Goal: Information Seeking & Learning: Check status

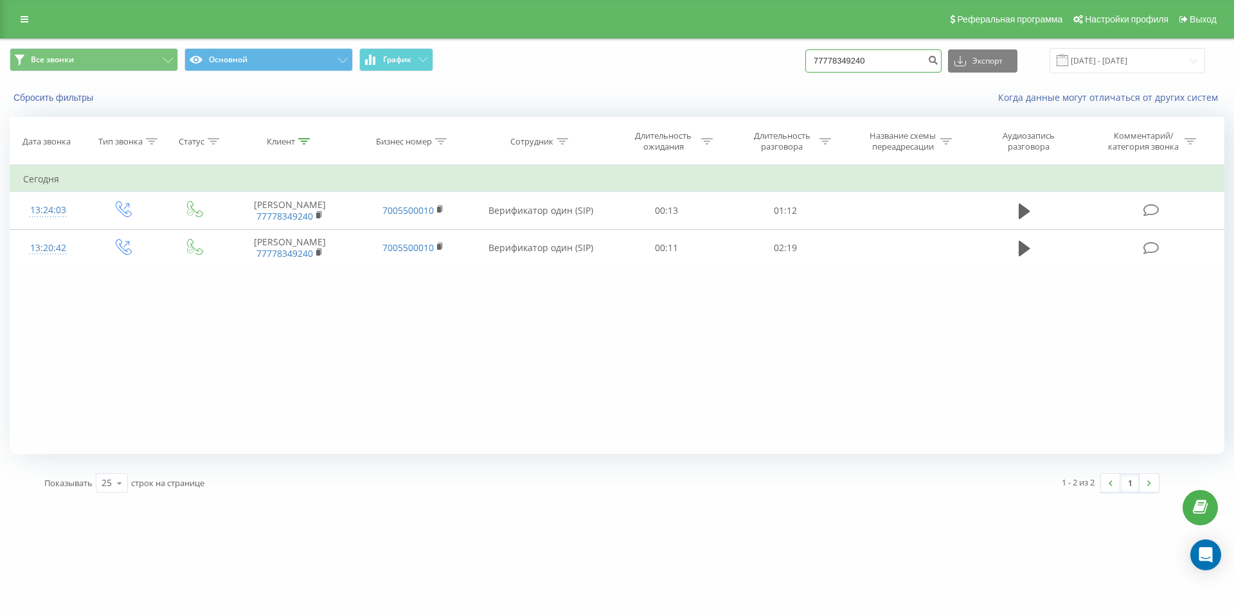
click at [832, 59] on input "77778349240" at bounding box center [873, 60] width 136 height 23
paste input "477150557"
type input "77477150557"
click at [938, 61] on icon "submit" at bounding box center [932, 59] width 11 height 8
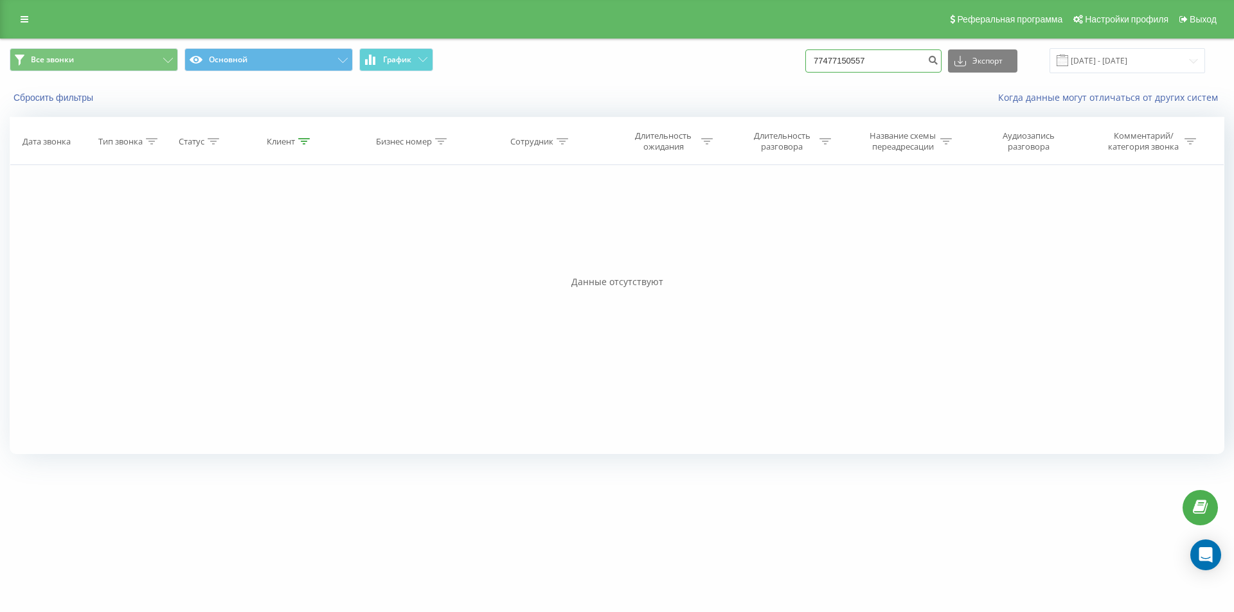
click at [859, 60] on input "77477150557" at bounding box center [873, 60] width 136 height 23
click at [938, 57] on icon "submit" at bounding box center [932, 59] width 11 height 8
click at [839, 63] on input "77477150557" at bounding box center [873, 60] width 136 height 23
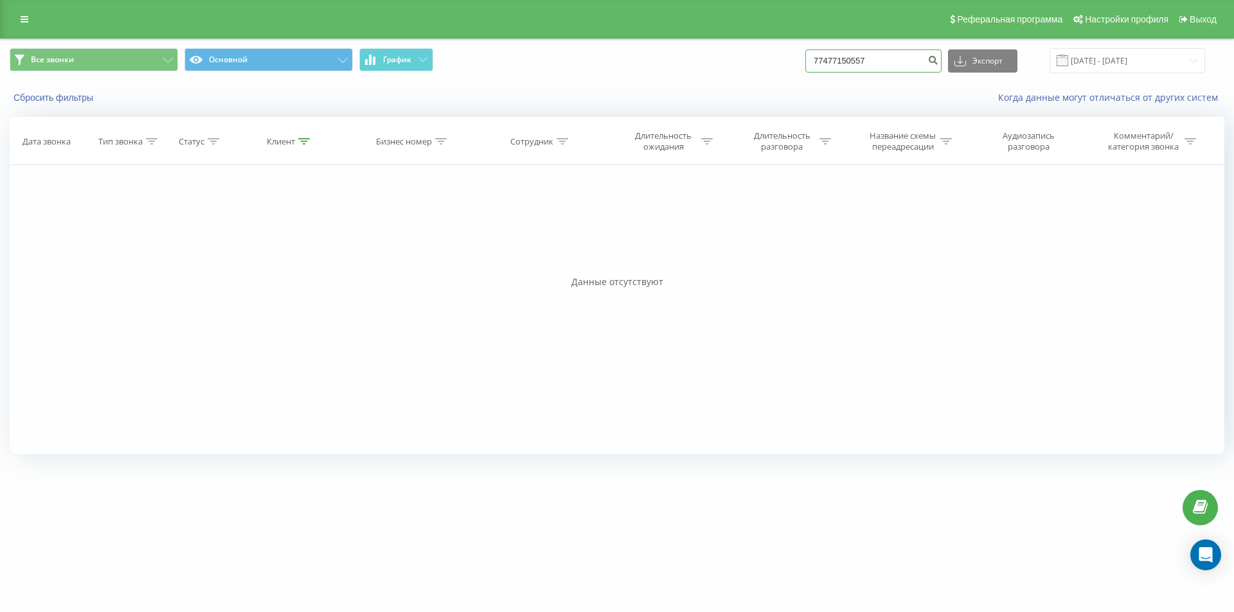
paste input "00930"
type input "77477009307"
click at [938, 62] on icon "submit" at bounding box center [932, 59] width 11 height 8
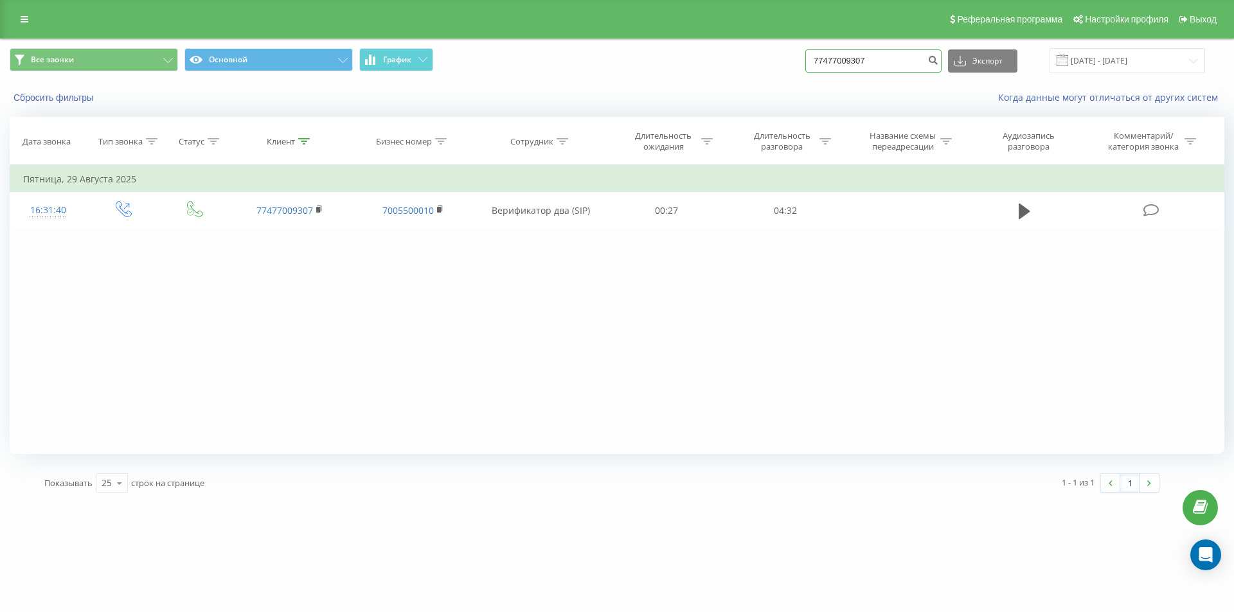
click at [853, 60] on input "77477009307" at bounding box center [873, 60] width 136 height 23
paste input "+7 (776) 621 11 86"
type input "77766211186"
click at [938, 62] on icon "submit" at bounding box center [932, 59] width 11 height 8
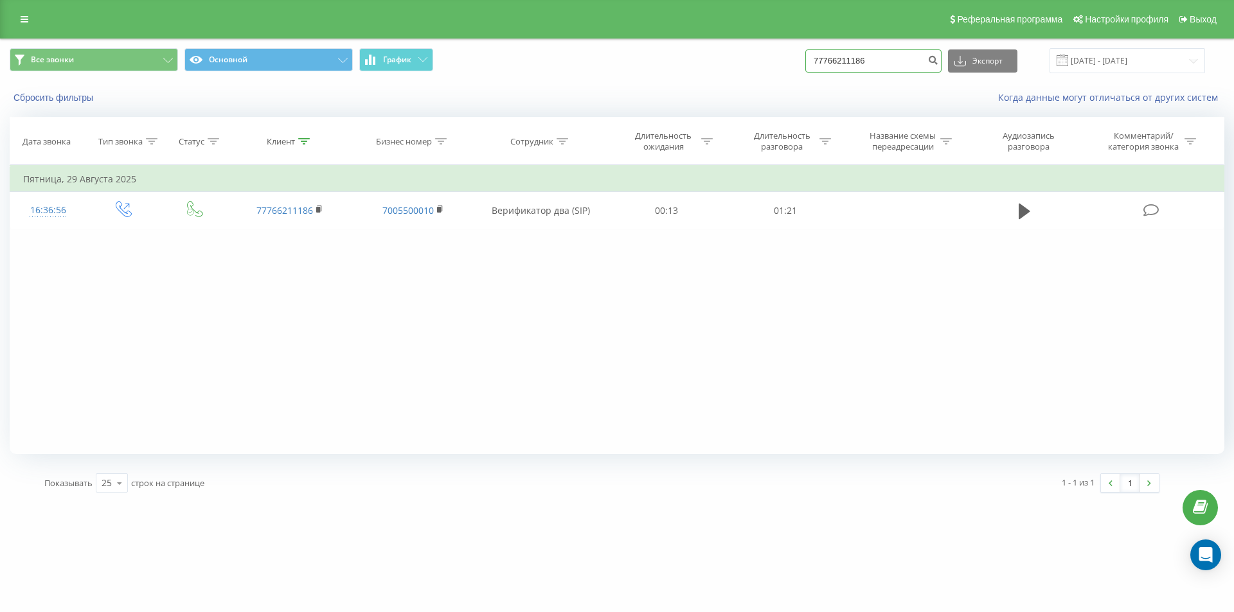
click at [837, 61] on input "77766211186" at bounding box center [873, 60] width 136 height 23
paste input "[PHONE_NUMBER]"
type input "77713974567"
click at [942, 66] on button "submit" at bounding box center [932, 60] width 17 height 23
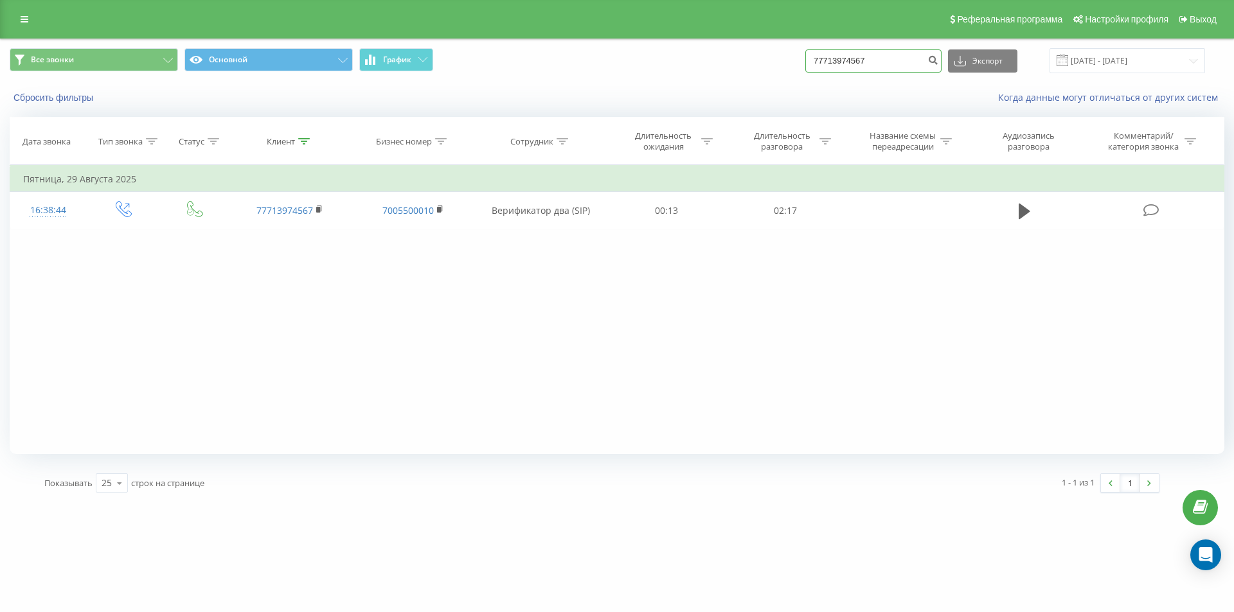
click at [863, 60] on input "77713974567" at bounding box center [873, 60] width 136 height 23
paste input "077812534"
type input "77077812534"
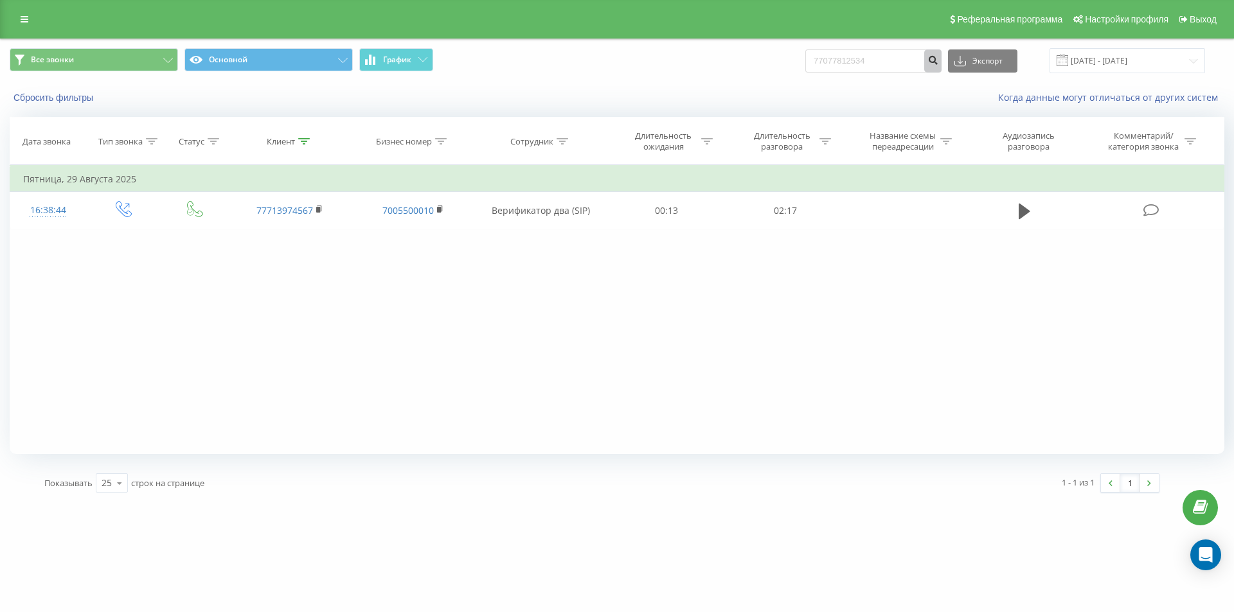
click at [938, 58] on icon "submit" at bounding box center [932, 59] width 11 height 8
click at [859, 57] on input "77077812534" at bounding box center [873, 60] width 136 height 23
paste input "+7 (707) 733 51 41"
type input "77077335141"
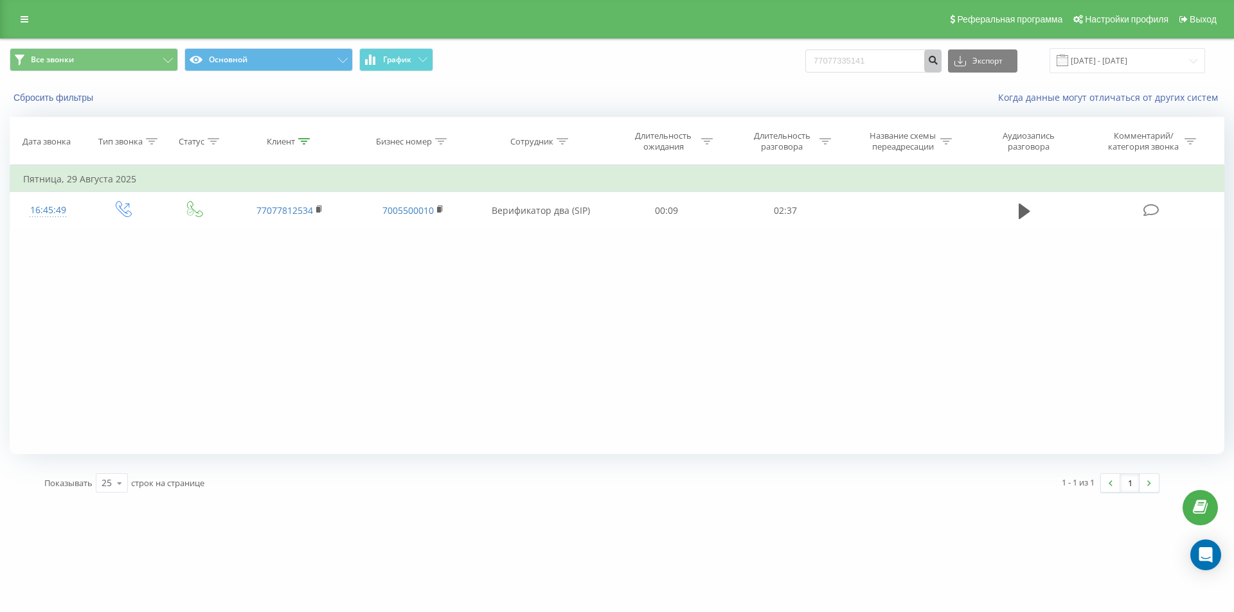
click at [942, 66] on button "submit" at bounding box center [932, 60] width 17 height 23
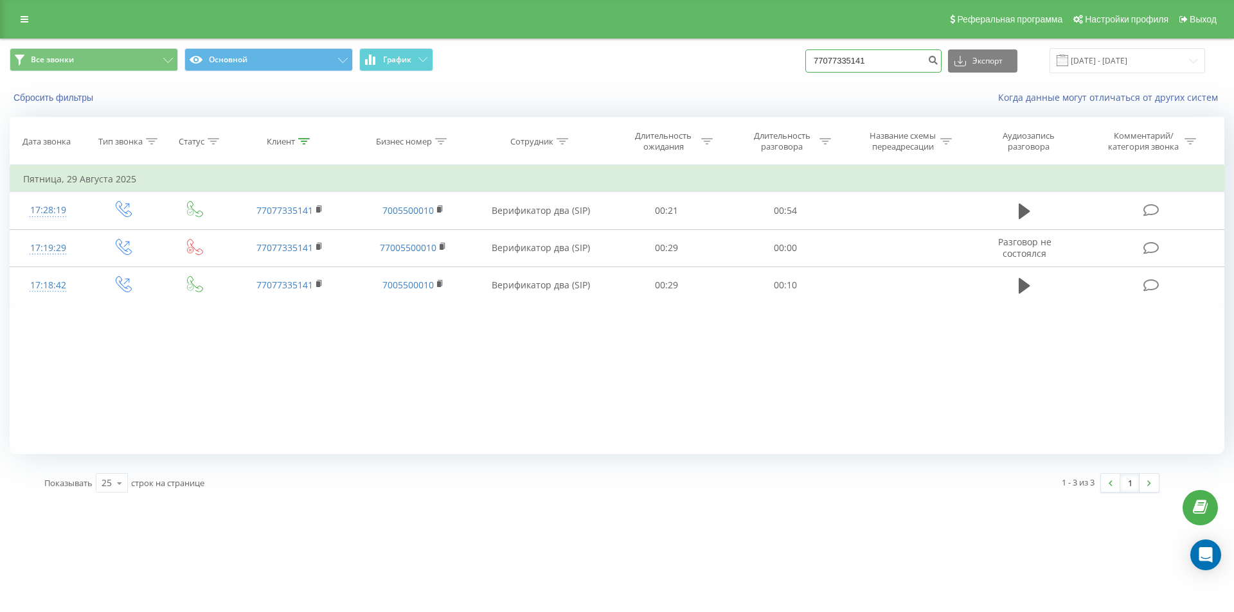
click at [863, 62] on input "77077335141" at bounding box center [873, 60] width 136 height 23
paste input "+7 (777) 018 90 90"
type input "77770189090"
click at [938, 64] on button "submit" at bounding box center [932, 60] width 17 height 23
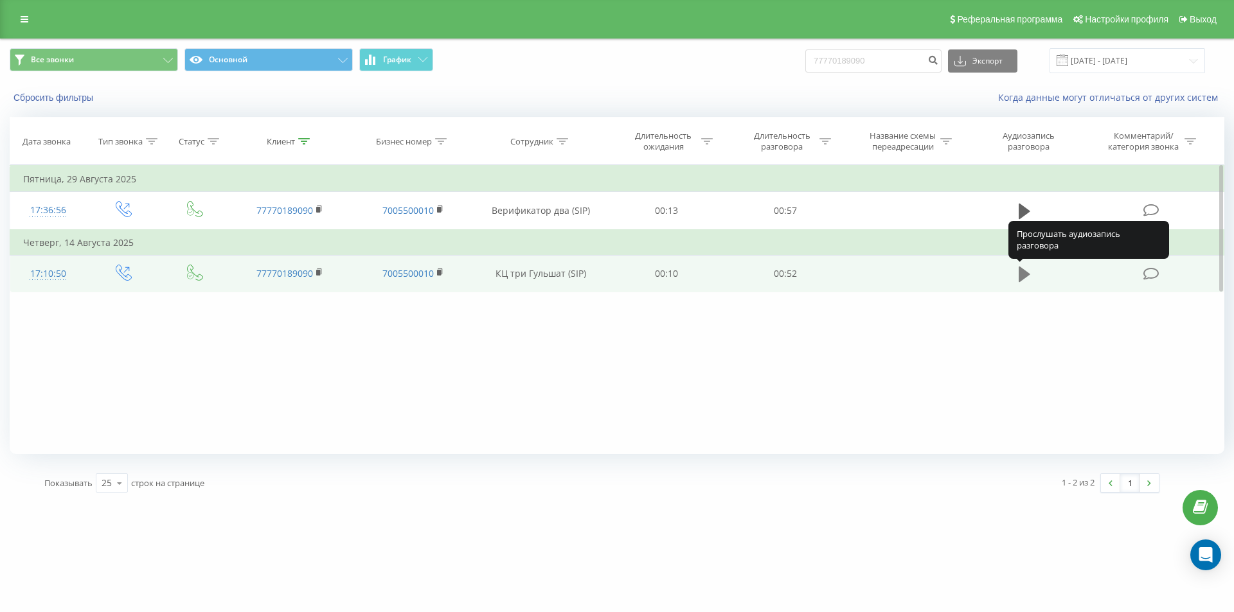
click at [1026, 274] on icon at bounding box center [1025, 274] width 12 height 15
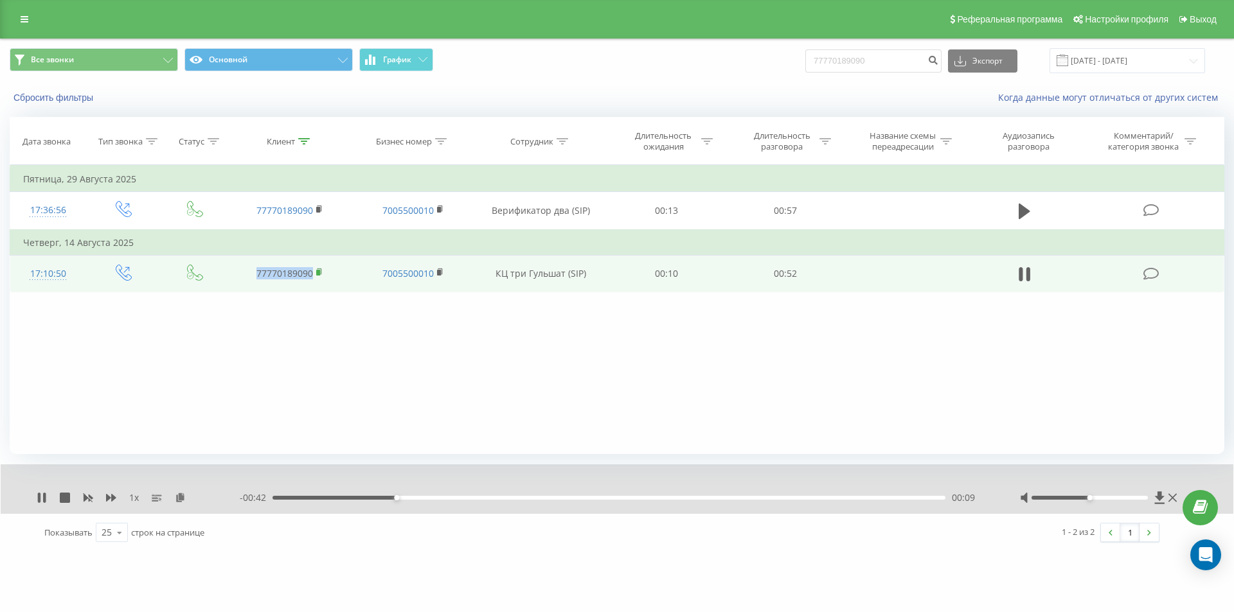
copy link "77770189090"
drag, startPoint x: 251, startPoint y: 276, endPoint x: 316, endPoint y: 265, distance: 65.9
click at [316, 274] on td "77770189090" at bounding box center [289, 273] width 123 height 37
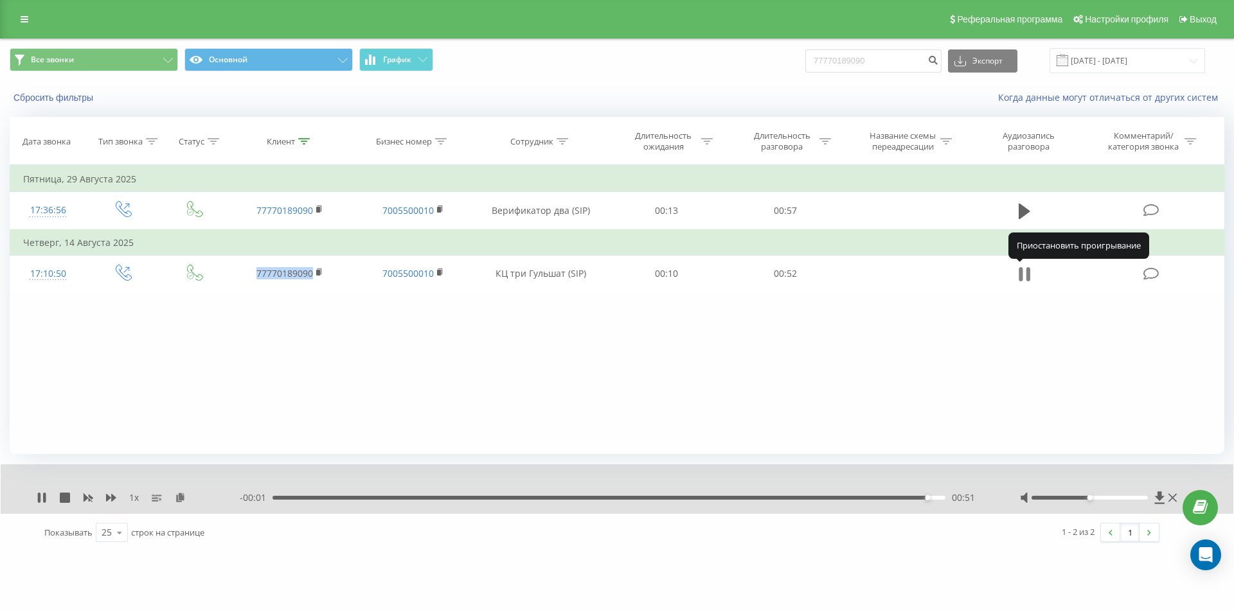
click at [1028, 278] on icon at bounding box center [1028, 274] width 4 height 14
click at [847, 65] on input "77770189090" at bounding box center [873, 60] width 136 height 23
paste input
paste input "77073896181"
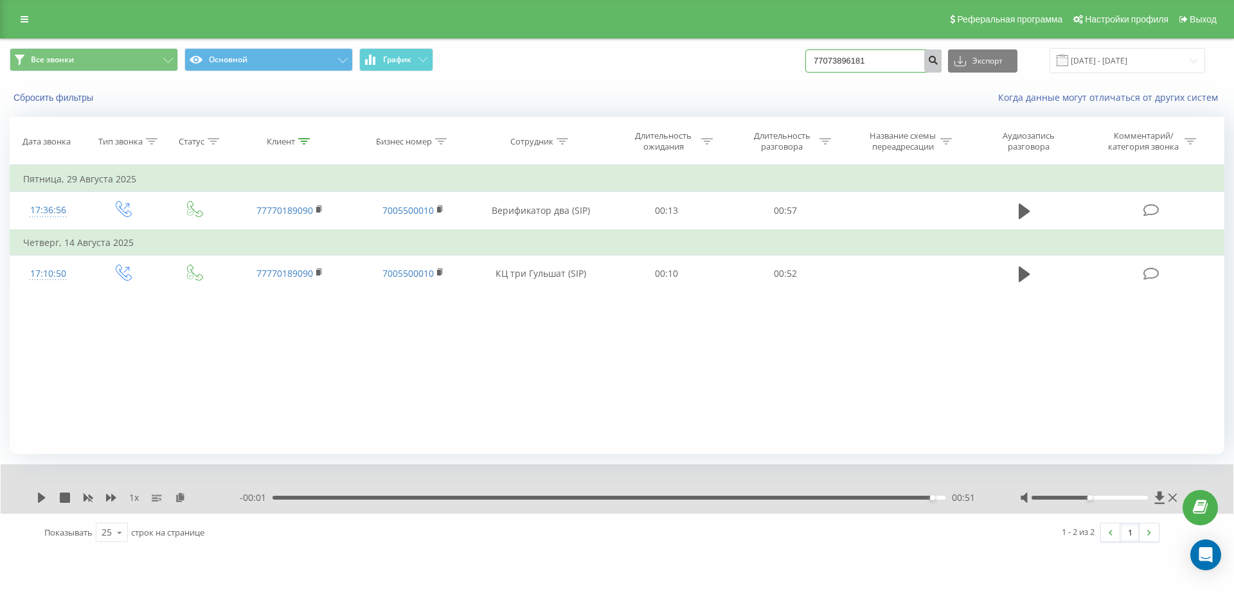
type input "77073896181"
click at [938, 62] on icon "submit" at bounding box center [932, 59] width 11 height 8
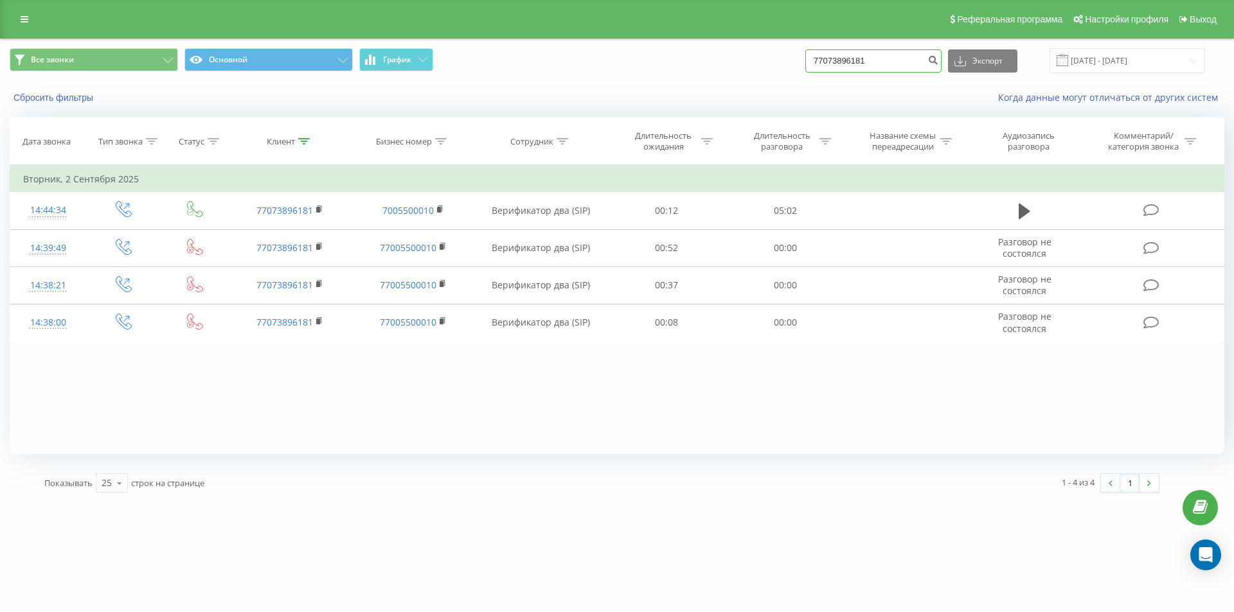
click at [834, 59] on input "77073896181" at bounding box center [873, 60] width 136 height 23
click at [832, 62] on input "77073896181" at bounding box center [873, 60] width 136 height 23
paste input "776637773"
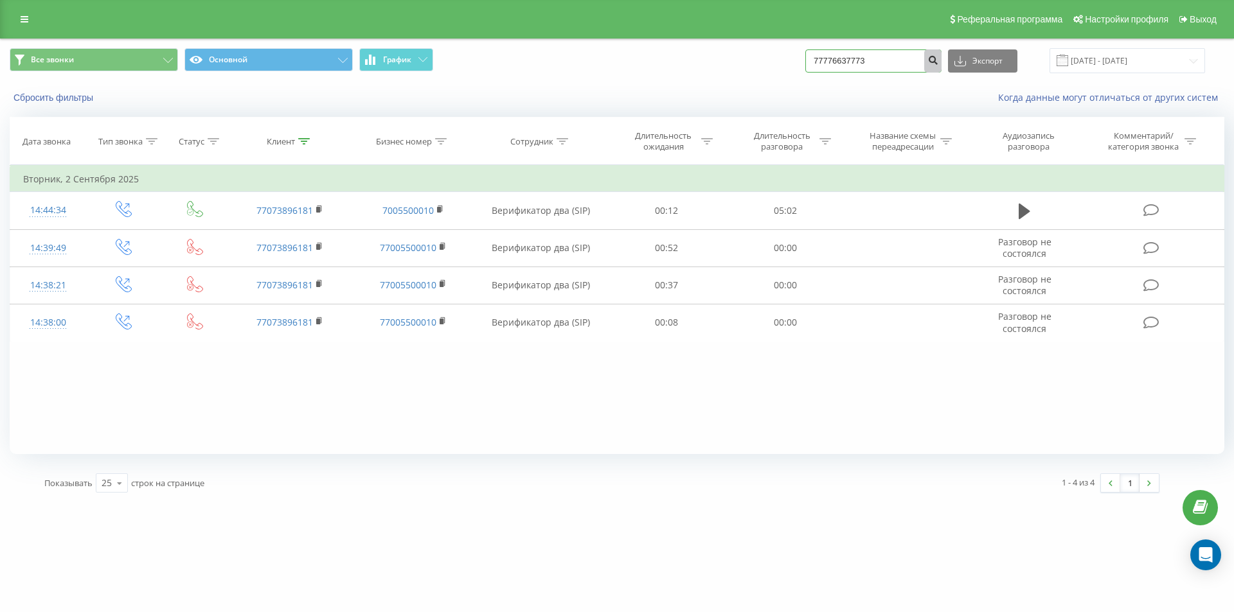
type input "77776637773"
click at [938, 62] on icon "submit" at bounding box center [932, 59] width 11 height 8
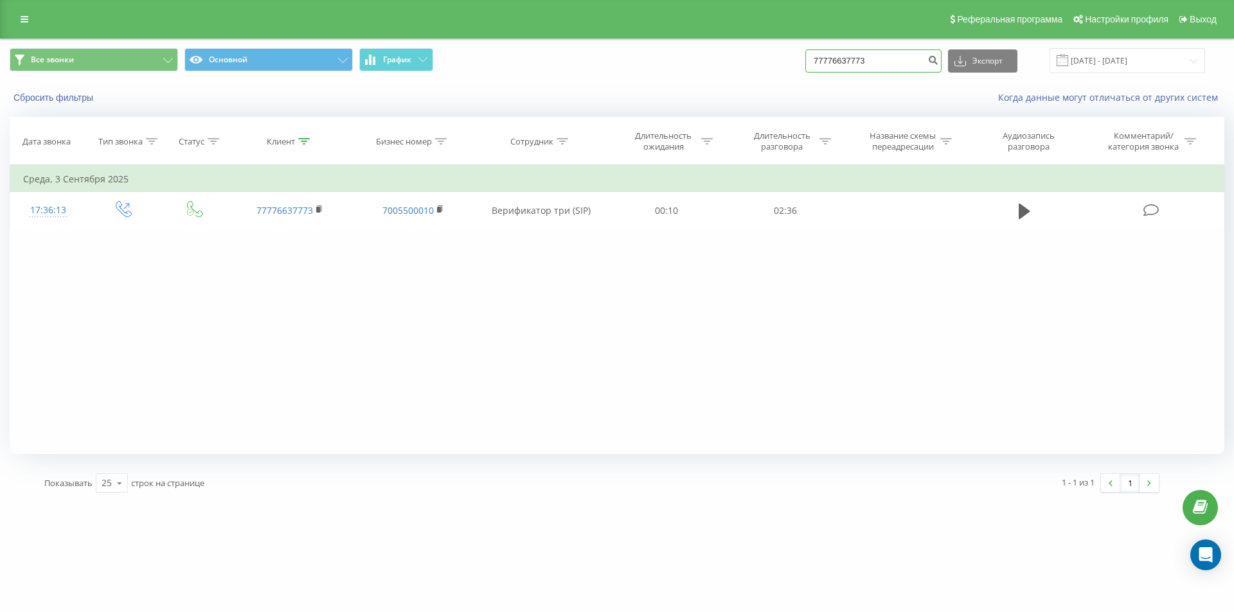
click at [839, 60] on input "77776637773" at bounding box center [873, 60] width 136 height 23
paste input "+7 (747) 589 89 79"
type input "77475898979"
click at [942, 66] on button "submit" at bounding box center [932, 60] width 17 height 23
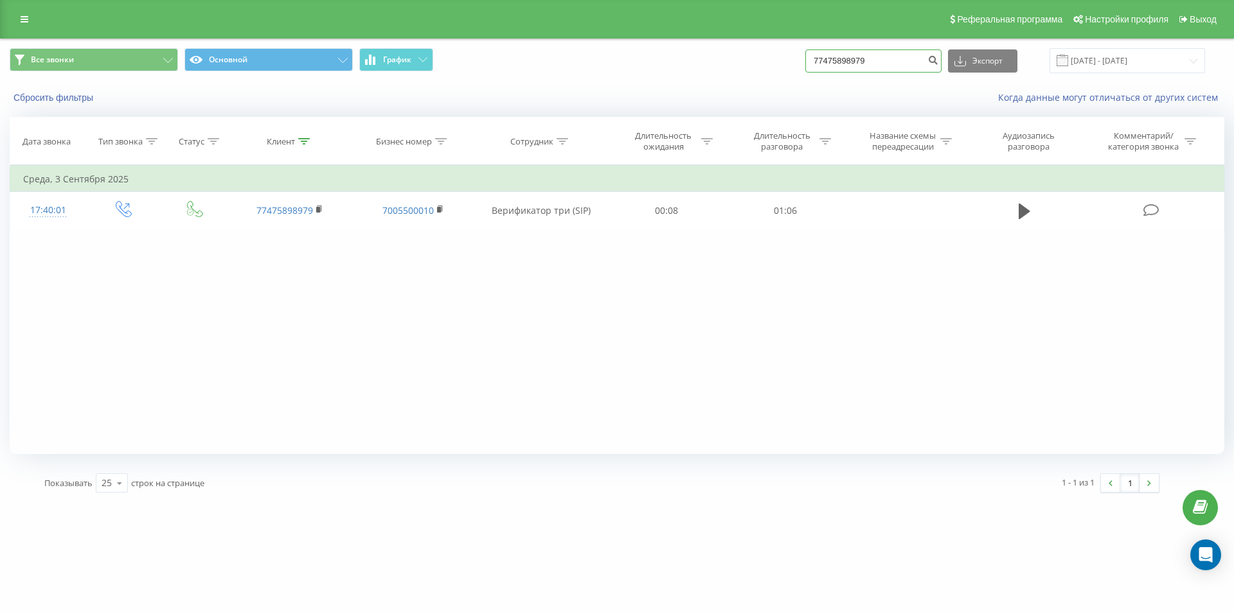
click at [855, 62] on input "77475898979" at bounding box center [873, 60] width 136 height 23
paste input "+7 (700) 333 63 70"
type input "77003336370"
click at [938, 62] on icon "submit" at bounding box center [932, 59] width 11 height 8
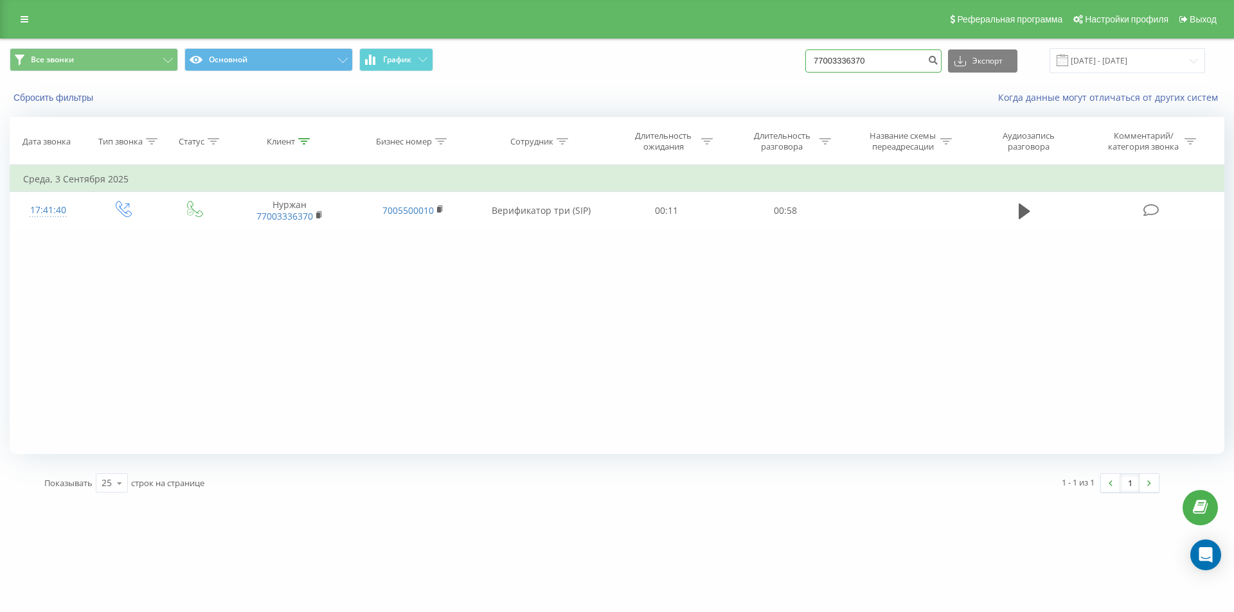
click at [848, 59] on input "77003336370" at bounding box center [873, 60] width 136 height 23
paste input "+7 (707) 544 77 44"
type input "77075447744"
click at [938, 59] on icon "submit" at bounding box center [932, 59] width 11 height 8
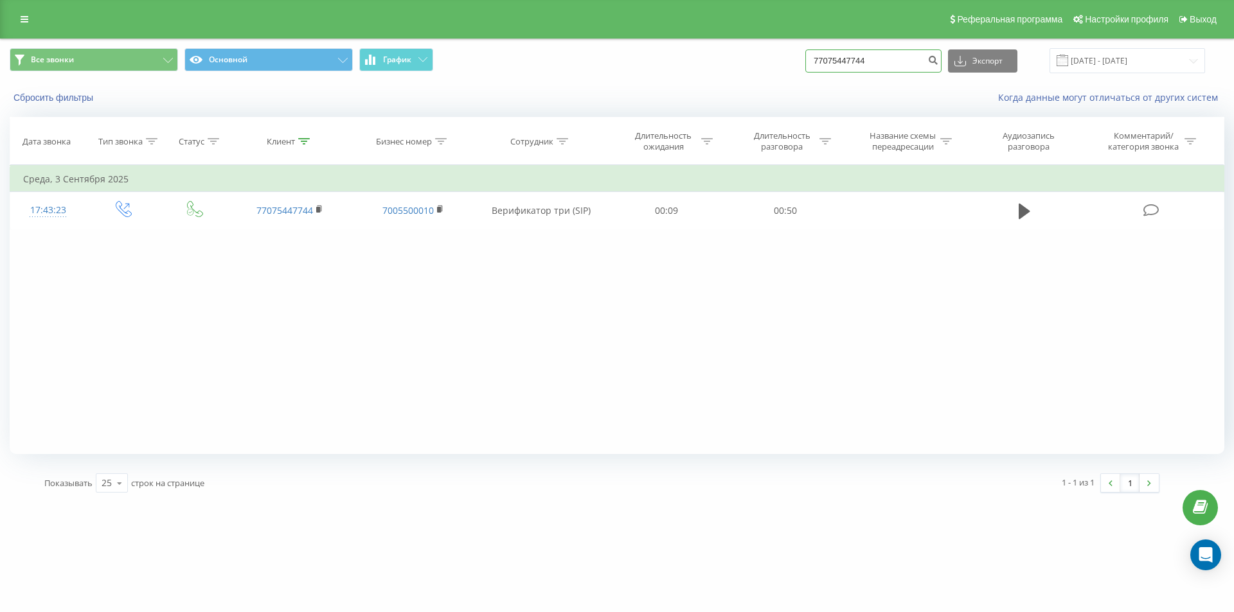
click at [848, 55] on input "77075447744" at bounding box center [873, 60] width 136 height 23
paste input "778552783"
type input "77778552783"
click at [939, 61] on button "submit" at bounding box center [932, 60] width 17 height 23
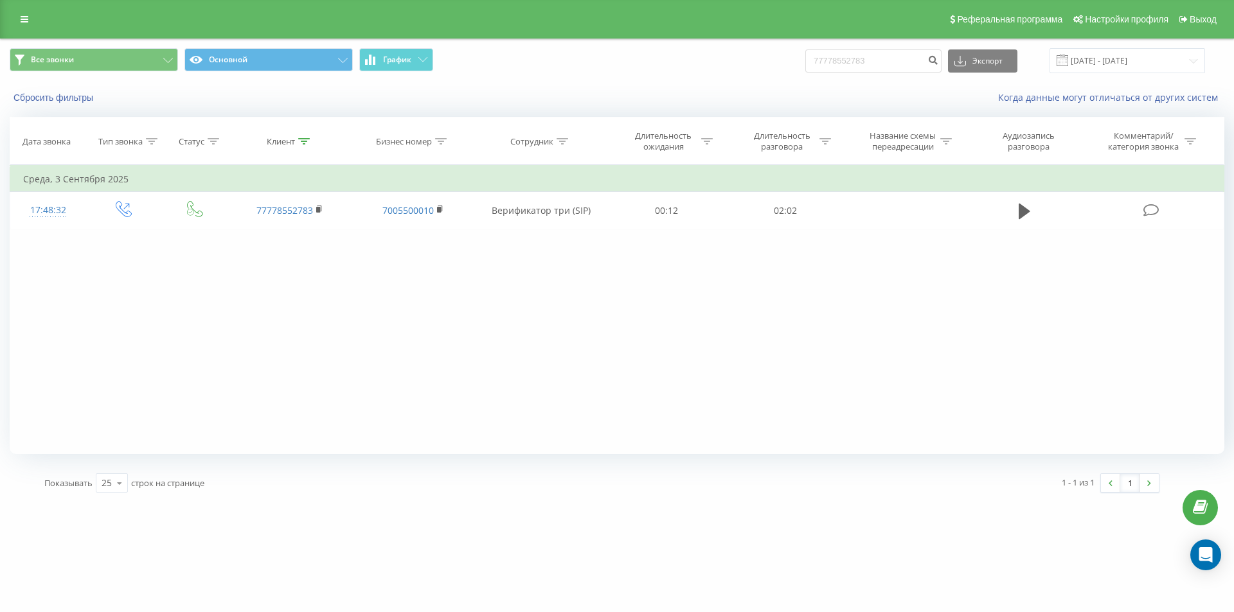
click at [814, 63] on div "Все звонки Основной График 77778552783 Экспорт .csv .xls .xlsx [DATE] - [DATE]" at bounding box center [617, 60] width 1215 height 25
click at [831, 60] on input "77778552783" at bounding box center [873, 60] width 136 height 23
paste input "+7 (707) 102 96 29"
type input "77071029629"
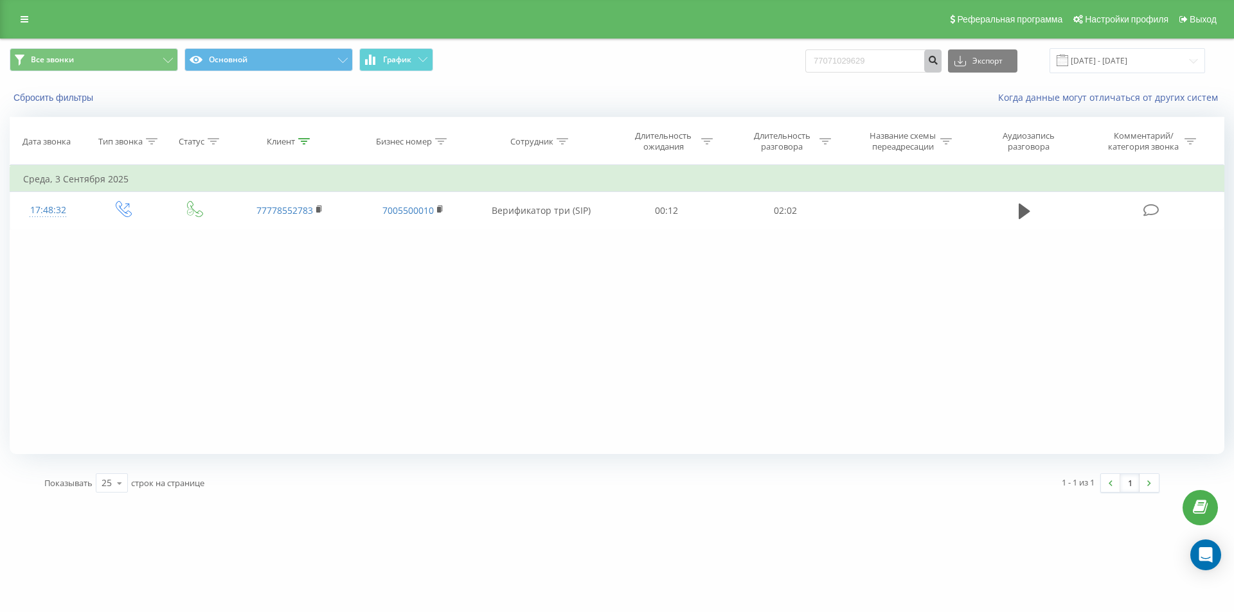
click at [938, 60] on icon "submit" at bounding box center [932, 59] width 11 height 8
click at [850, 57] on input "77071029629" at bounding box center [873, 60] width 136 height 23
paste input "[PHONE_NUMBER]"
type input "77058908080"
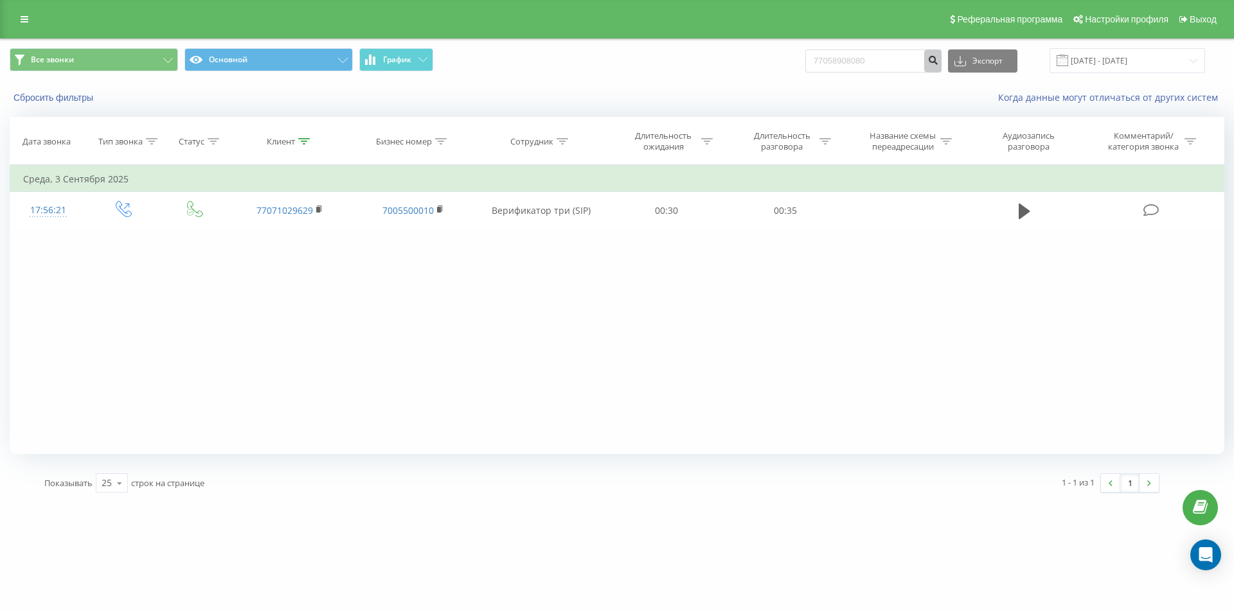
click at [938, 60] on icon "submit" at bounding box center [932, 59] width 11 height 8
click at [839, 51] on input "77058908080" at bounding box center [873, 60] width 136 height 23
click at [839, 62] on input "77058908080" at bounding box center [873, 60] width 136 height 23
paste input "77077732794"
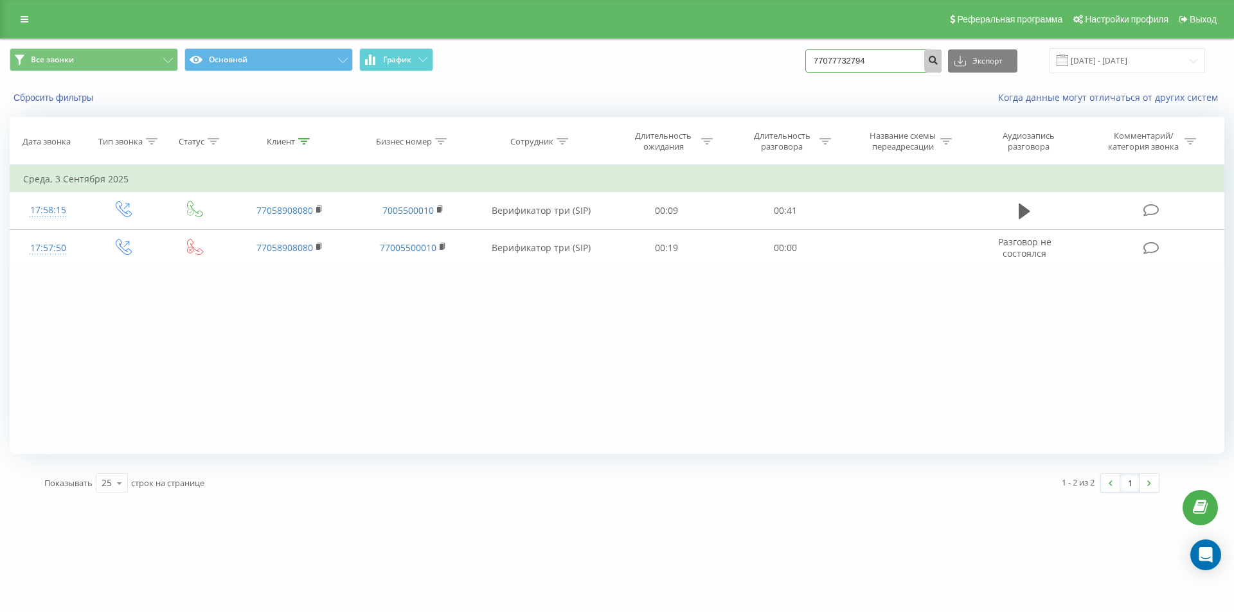
type input "77077732794"
click at [938, 60] on icon "submit" at bounding box center [932, 59] width 11 height 8
click at [835, 61] on input "77077732794" at bounding box center [873, 60] width 136 height 23
paste input "716762457"
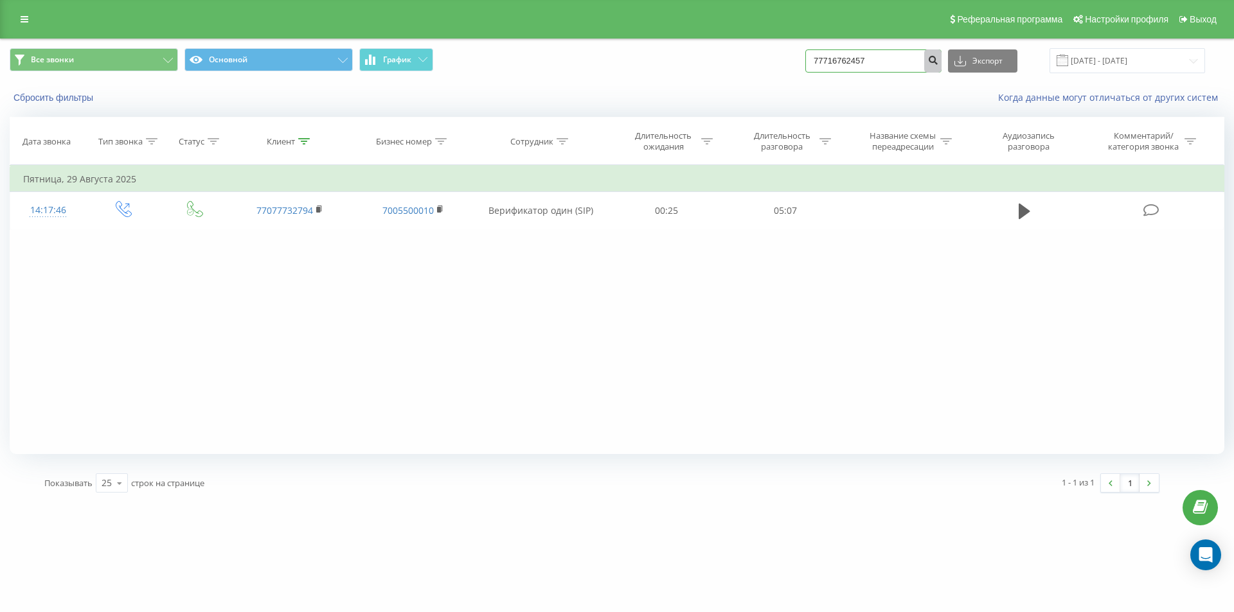
type input "77716762457"
click at [938, 62] on icon "submit" at bounding box center [932, 59] width 11 height 8
click at [857, 67] on input "77716762457" at bounding box center [873, 60] width 136 height 23
paste input "016925100"
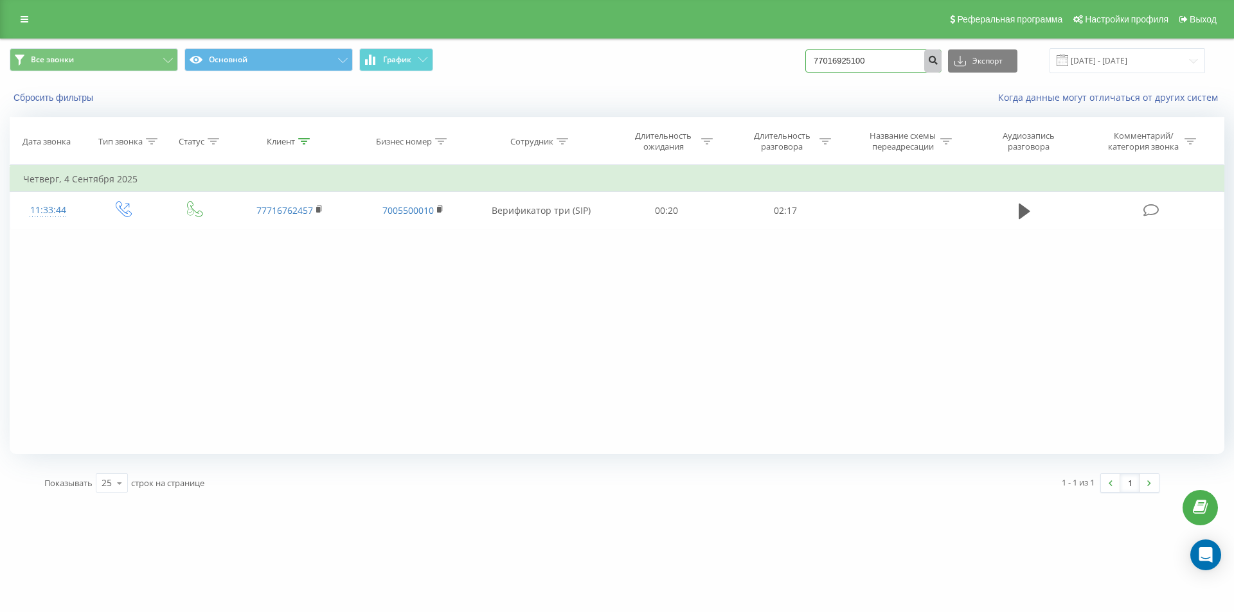
type input "77016925100"
click at [938, 62] on icon "submit" at bounding box center [932, 59] width 11 height 8
click at [834, 60] on input "77016925100" at bounding box center [873, 60] width 136 height 23
paste input "+7 (702) 042 96 19"
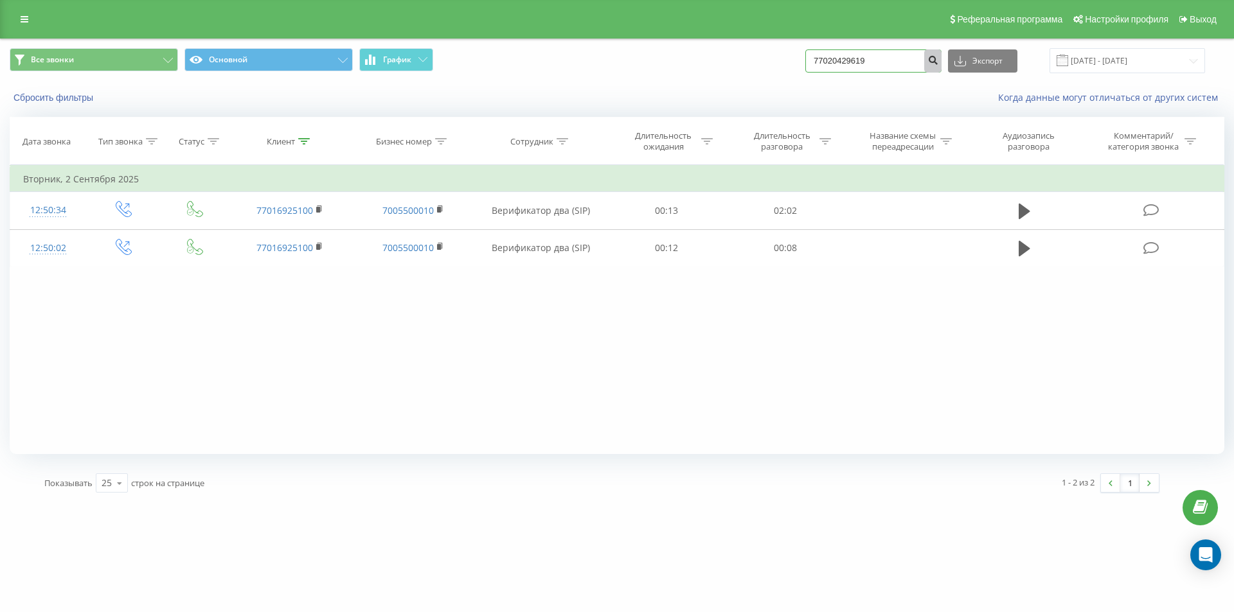
type input "77020429619"
click at [938, 62] on button "submit" at bounding box center [932, 60] width 17 height 23
click at [858, 62] on input "77020429619" at bounding box center [873, 60] width 136 height 23
paste input "+7 (700) 594 64 96"
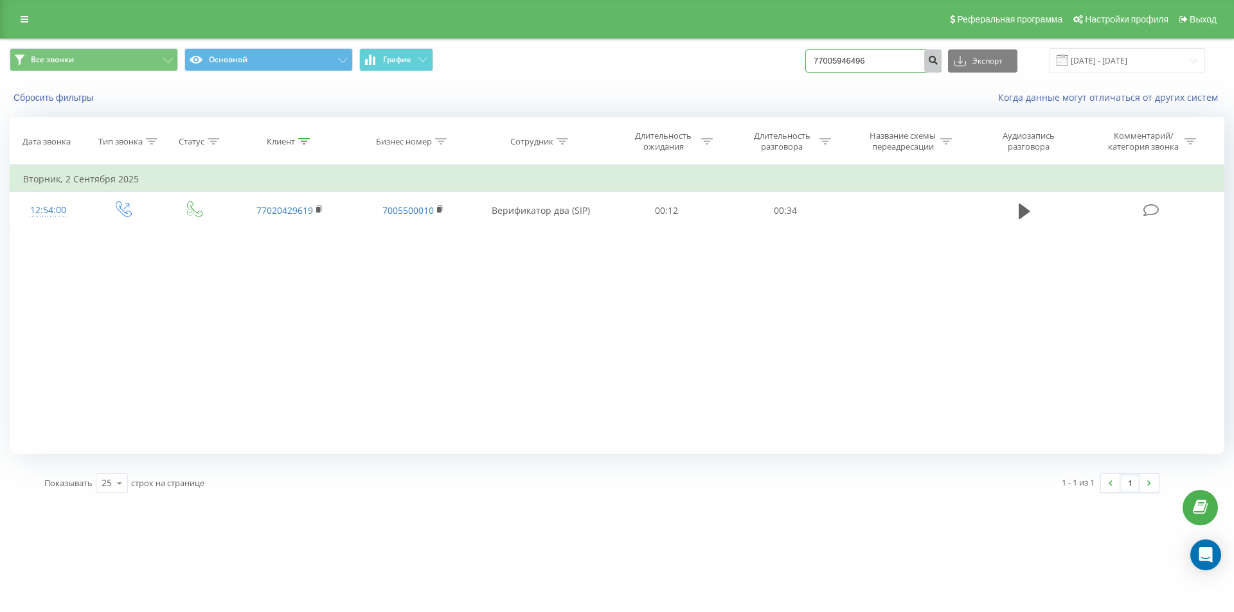
type input "77005946496"
click at [938, 62] on icon "submit" at bounding box center [932, 59] width 11 height 8
click at [852, 60] on input "77005946496" at bounding box center [873, 60] width 136 height 23
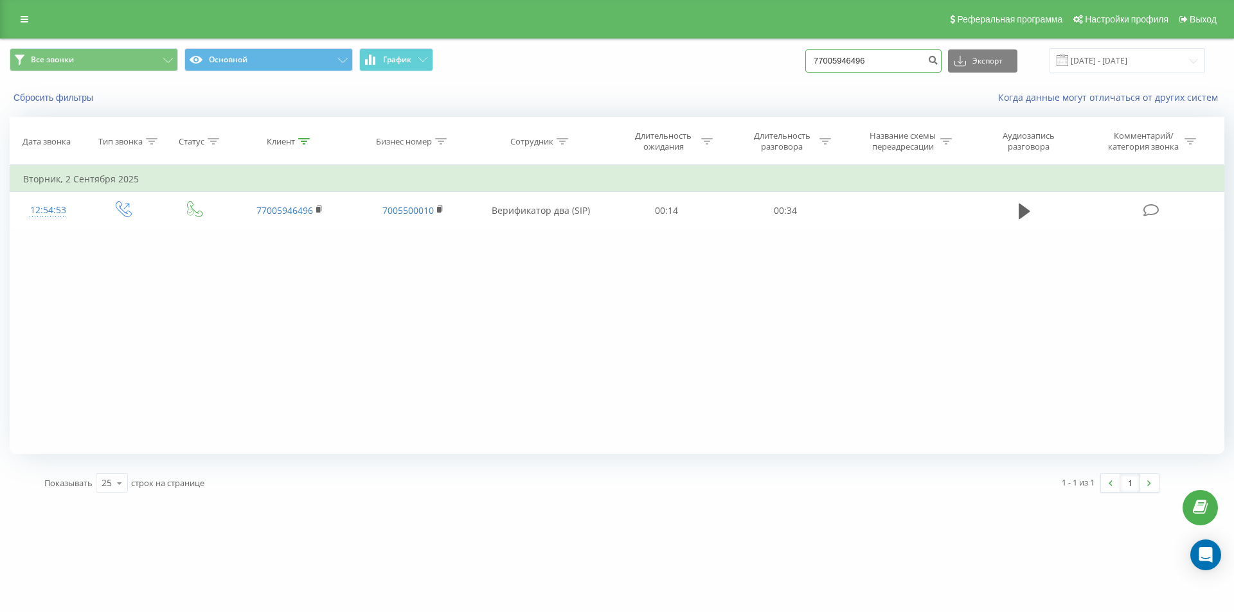
paste input "+7 (702) 277 26 6"
type input "77022772666"
click at [942, 66] on button "submit" at bounding box center [932, 60] width 17 height 23
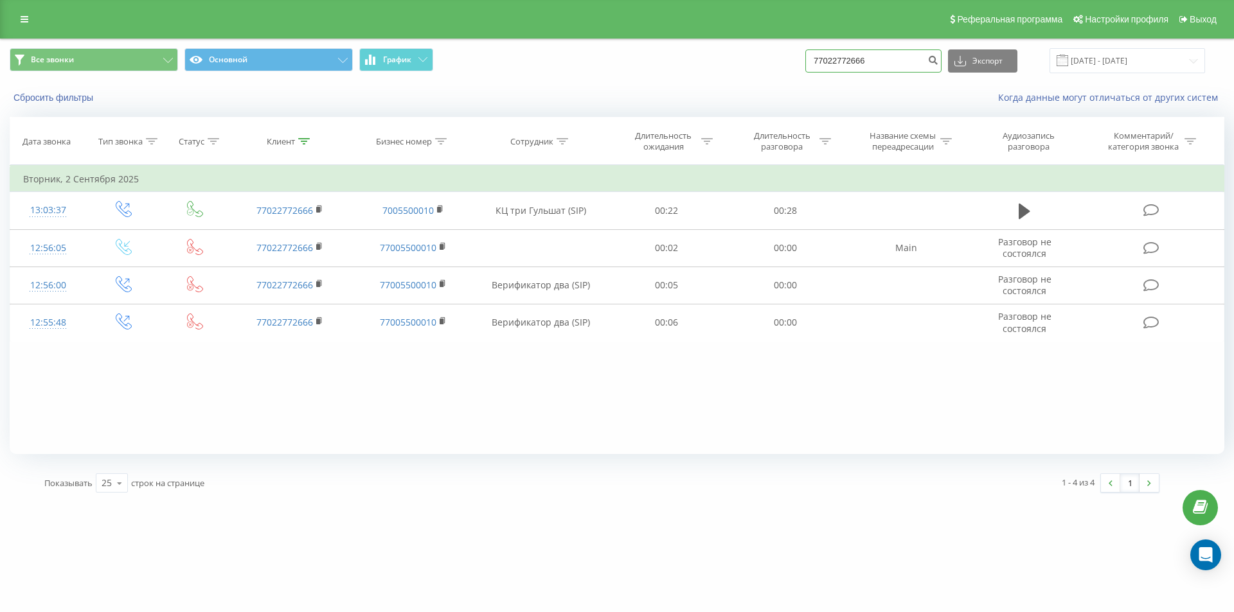
click at [841, 59] on input "77022772666" at bounding box center [873, 60] width 136 height 23
paste input "788083357"
type input "77788083357"
click at [938, 62] on icon "submit" at bounding box center [932, 59] width 11 height 8
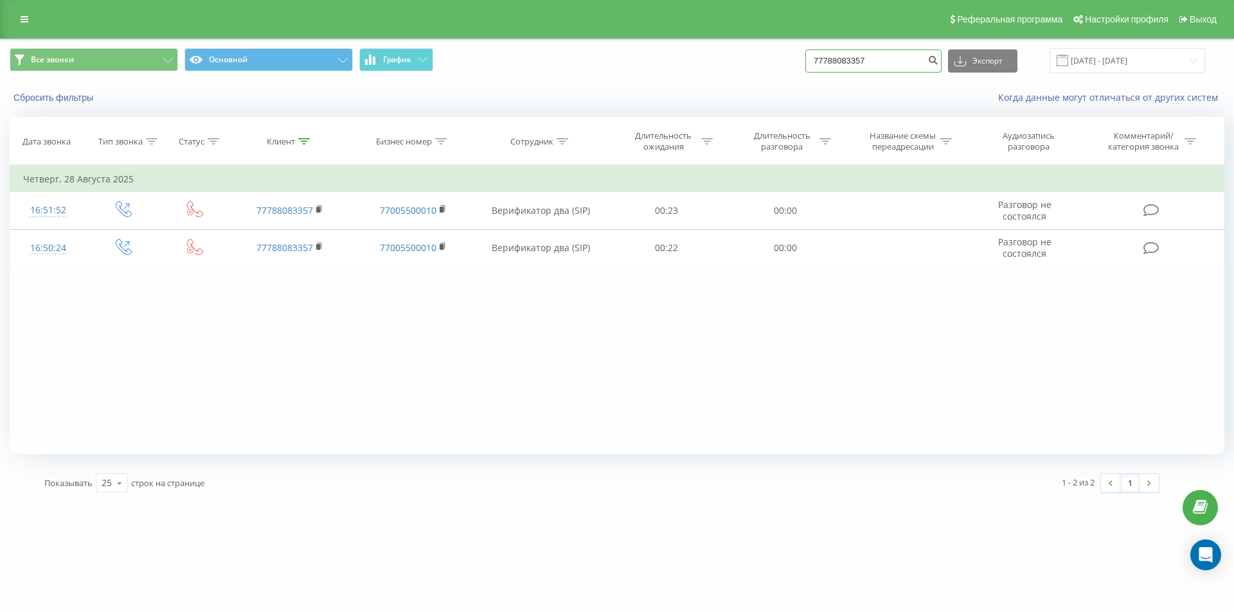
click at [841, 65] on input "77788083357" at bounding box center [873, 60] width 136 height 23
paste input "[PHONE_NUMBER]"
type input "77083363315"
click at [938, 60] on icon "submit" at bounding box center [932, 59] width 11 height 8
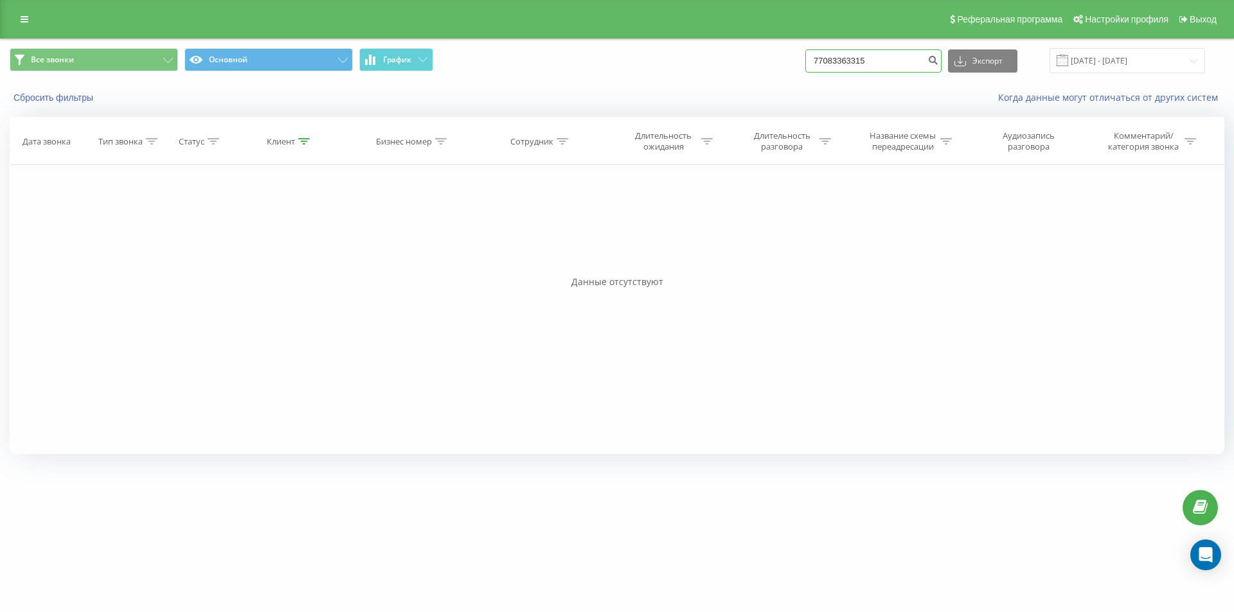
click at [834, 54] on input "77083363315" at bounding box center [873, 60] width 136 height 23
paste input "+7 (747) 718 24 27"
type input "77477182427"
click at [938, 62] on icon "submit" at bounding box center [932, 59] width 11 height 8
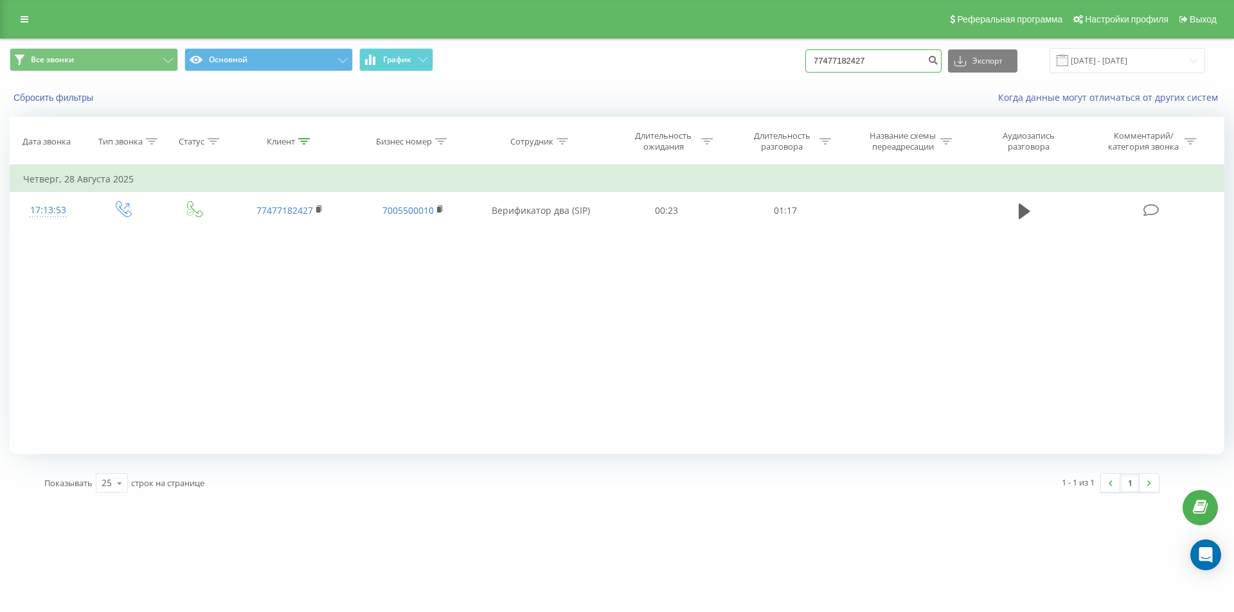
click at [857, 64] on input "77477182427" at bounding box center [873, 60] width 136 height 23
paste input "[PHONE_NUMBER]"
type input "77474342452"
click at [938, 60] on icon "submit" at bounding box center [932, 59] width 11 height 8
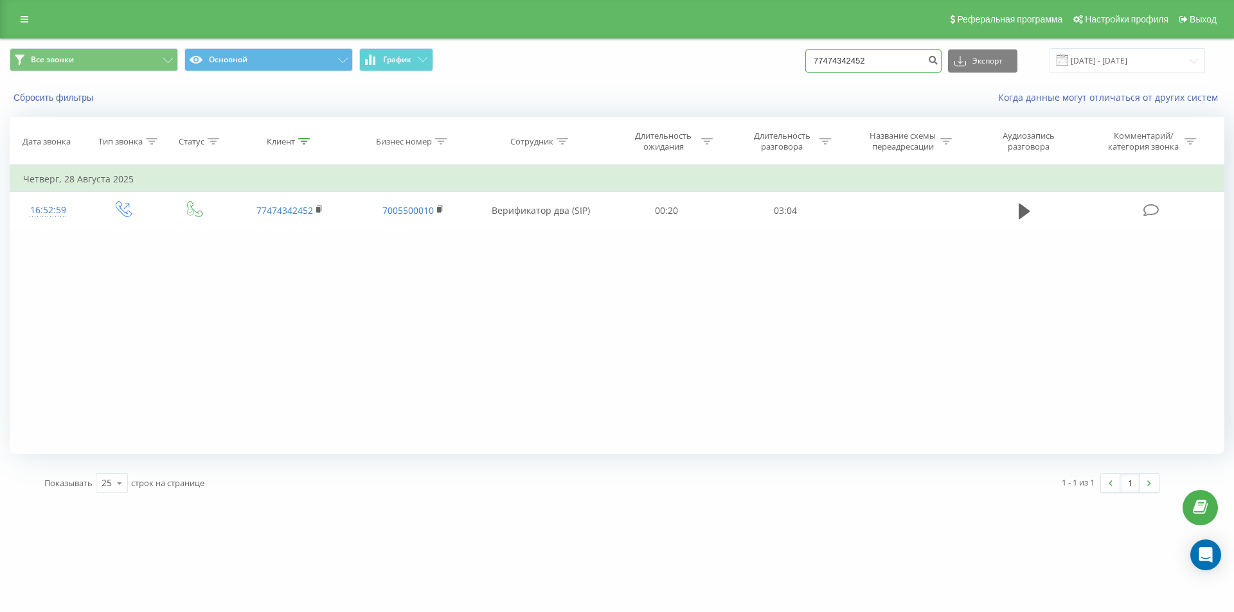
click at [842, 64] on input "77474342452" at bounding box center [873, 60] width 136 height 23
paste input "769000074"
type input "77769000074"
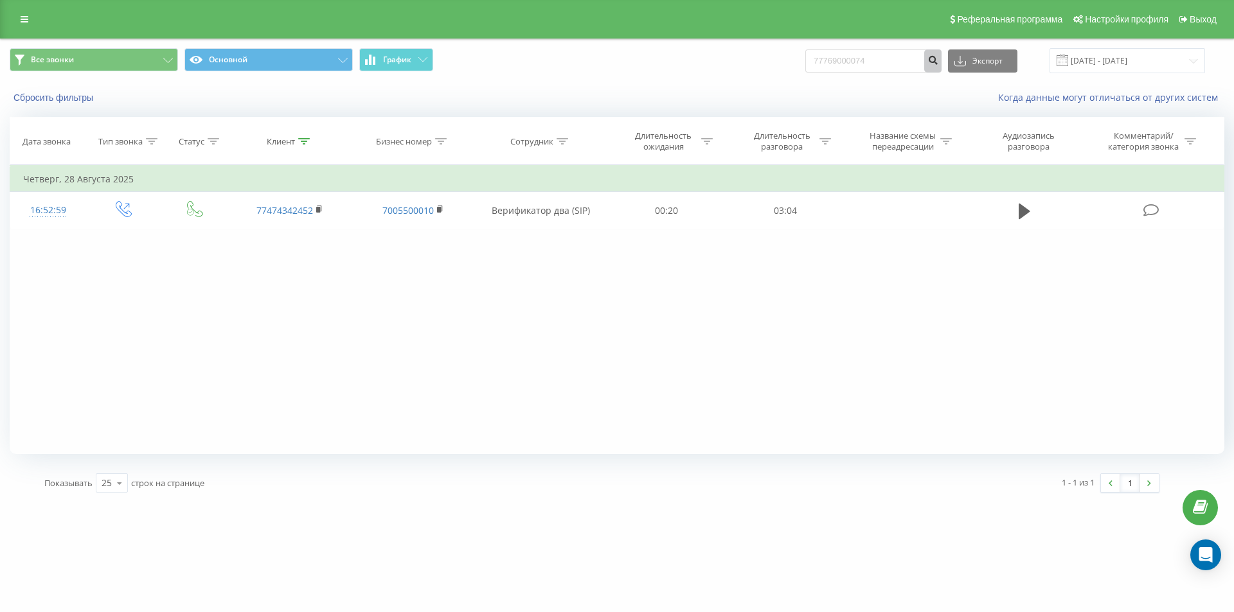
click at [938, 62] on icon "submit" at bounding box center [932, 59] width 11 height 8
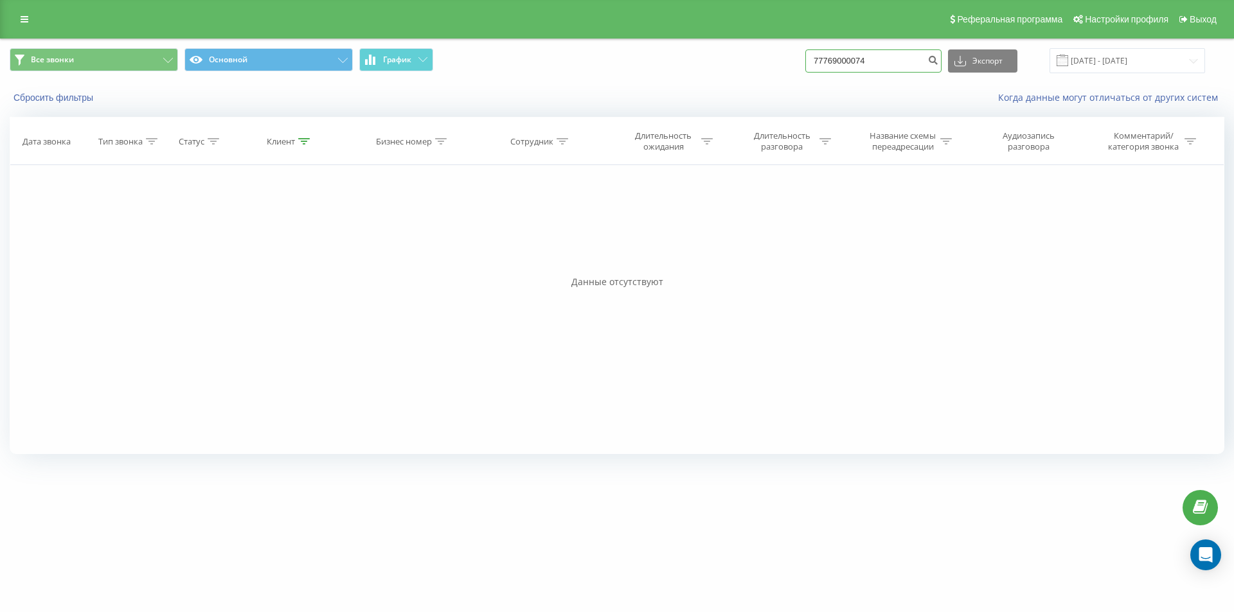
click at [857, 60] on input "77769000074" at bounding box center [873, 60] width 136 height 23
paste input "+7 (707) 385 45 77"
type input "77073854577"
click at [938, 61] on icon "submit" at bounding box center [932, 59] width 11 height 8
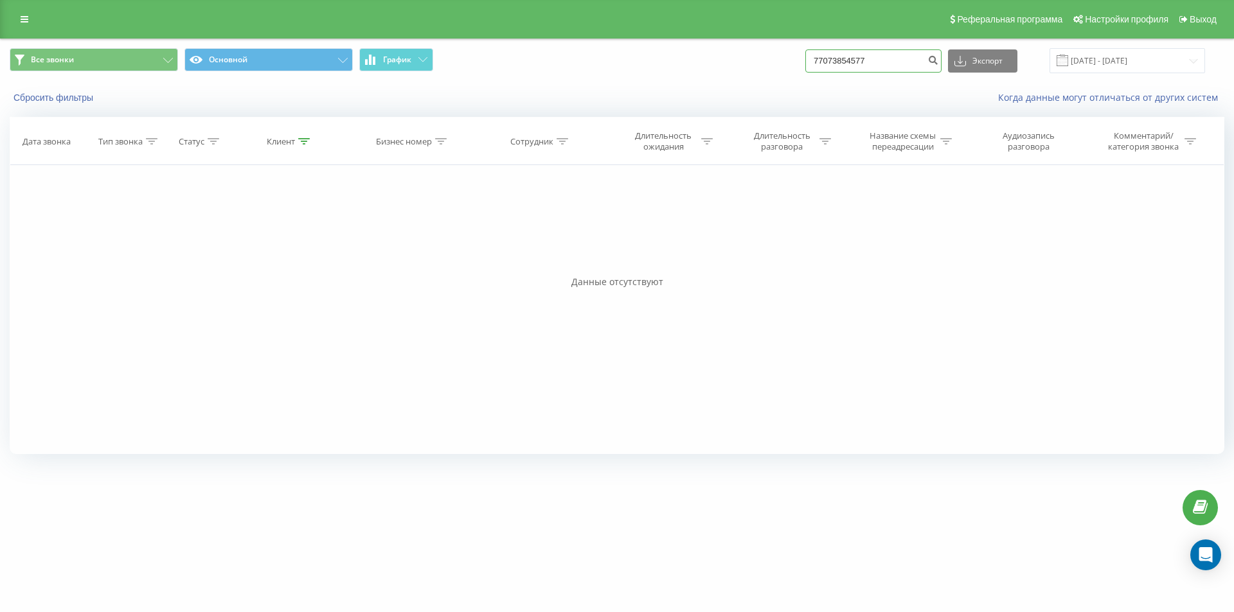
click at [851, 58] on input "77073854577" at bounding box center [873, 60] width 136 height 23
paste input "[PHONE_NUMBER]"
type input "77766000740"
click at [938, 58] on icon "submit" at bounding box center [932, 59] width 11 height 8
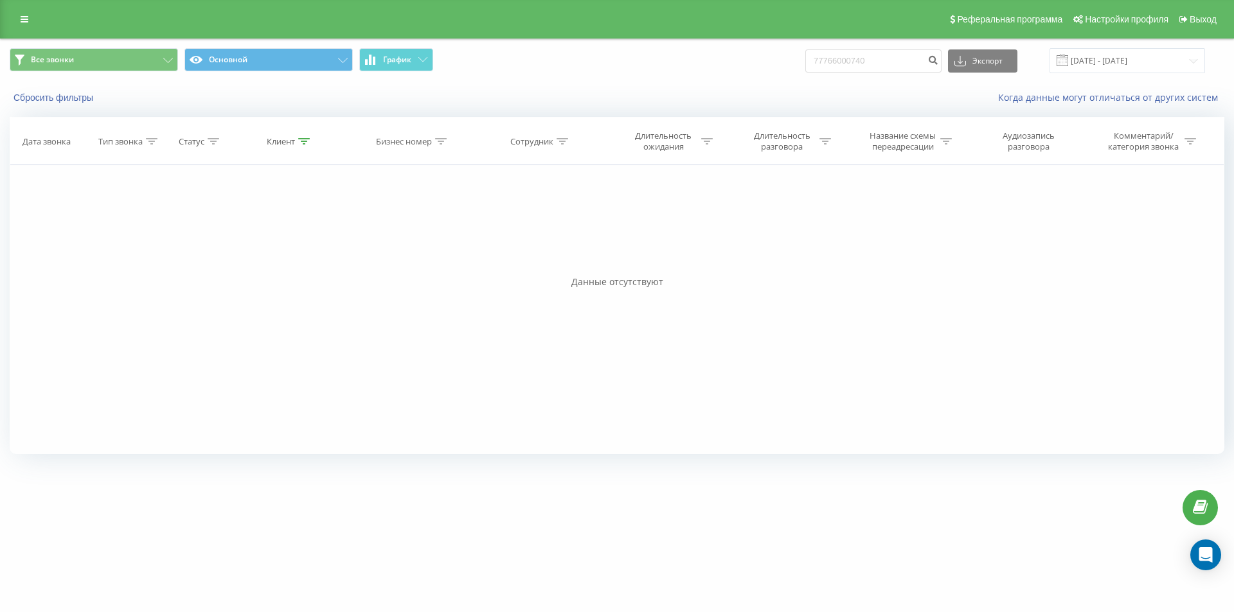
click at [814, 61] on div "Все звонки Основной График 77766000740 Экспорт .csv .xls .xlsx [DATE] - [DATE]" at bounding box center [617, 60] width 1215 height 25
click at [832, 58] on input "77766000740" at bounding box center [873, 60] width 136 height 23
paste input "+7 (701) 444 45 45"
type input "77014444545"
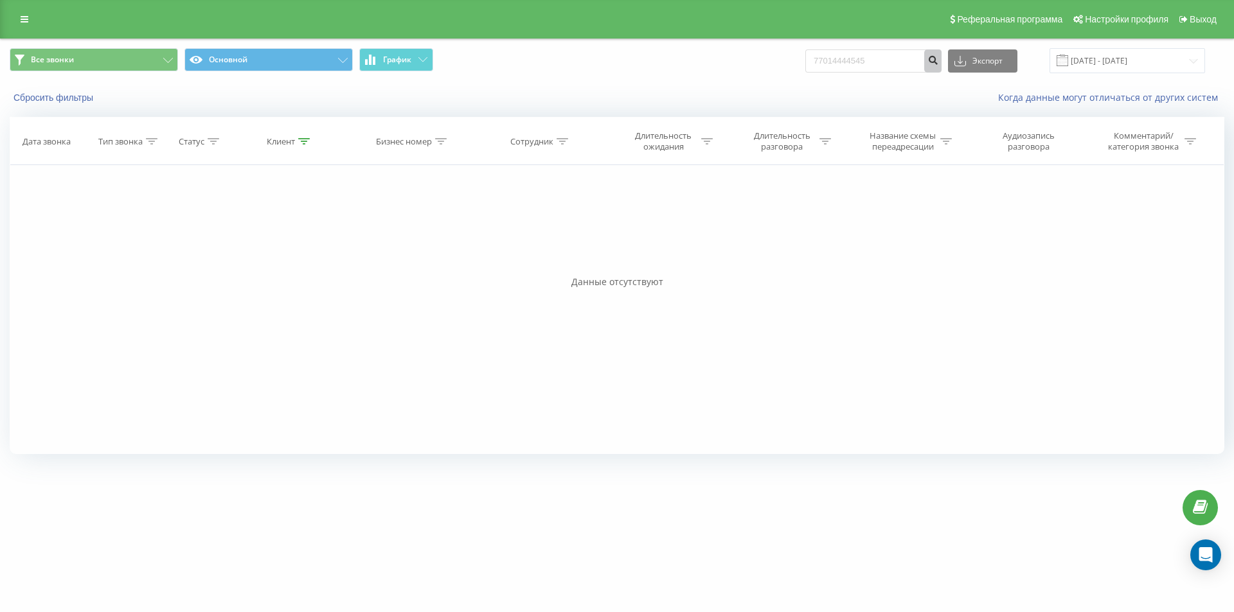
click at [938, 60] on icon "submit" at bounding box center [932, 59] width 11 height 8
click at [846, 66] on input "77014444545" at bounding box center [873, 60] width 136 height 23
paste input "21541119"
type input "77021541119"
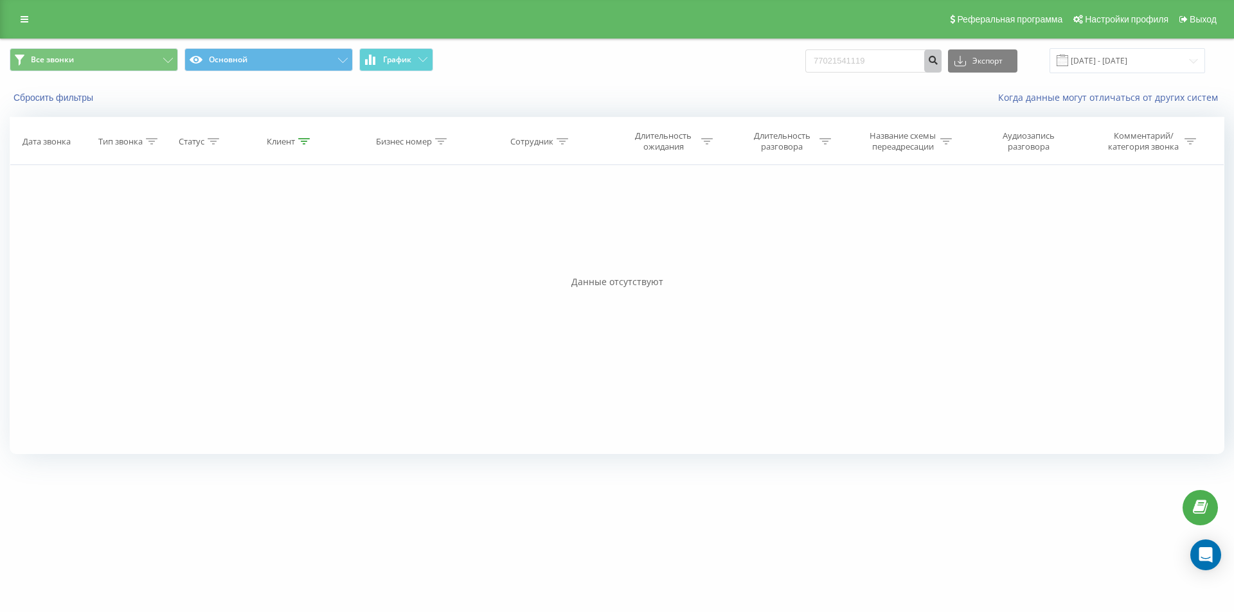
click at [938, 62] on icon "submit" at bounding box center [932, 59] width 11 height 8
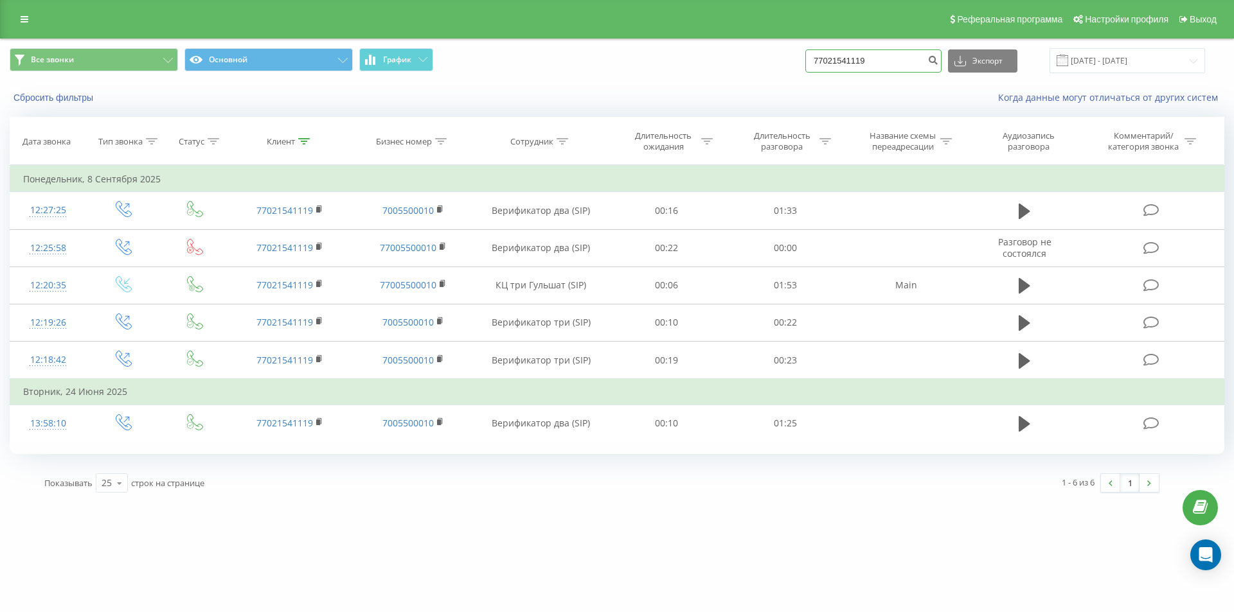
click at [848, 65] on input "77021541119" at bounding box center [873, 60] width 136 height 23
paste input "17194800"
type input "77017194800"
click at [938, 58] on icon "submit" at bounding box center [932, 59] width 11 height 8
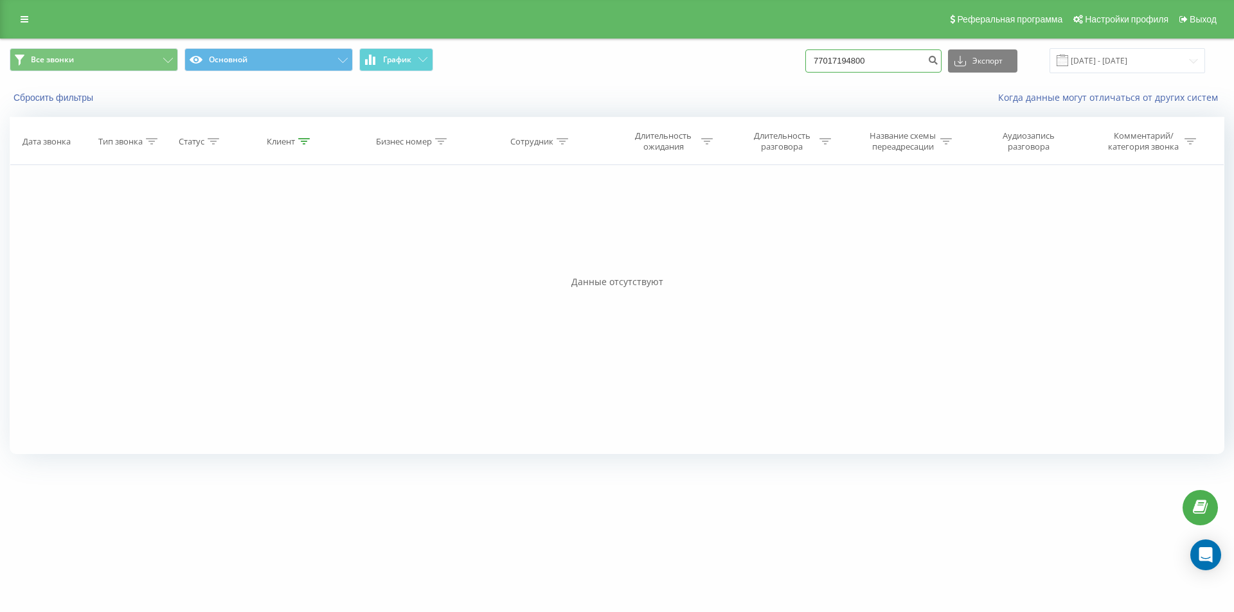
click at [843, 62] on input "77017194800" at bounding box center [873, 60] width 136 height 23
paste input "7707277675"
type input "77072776750"
click at [938, 62] on icon "submit" at bounding box center [932, 59] width 11 height 8
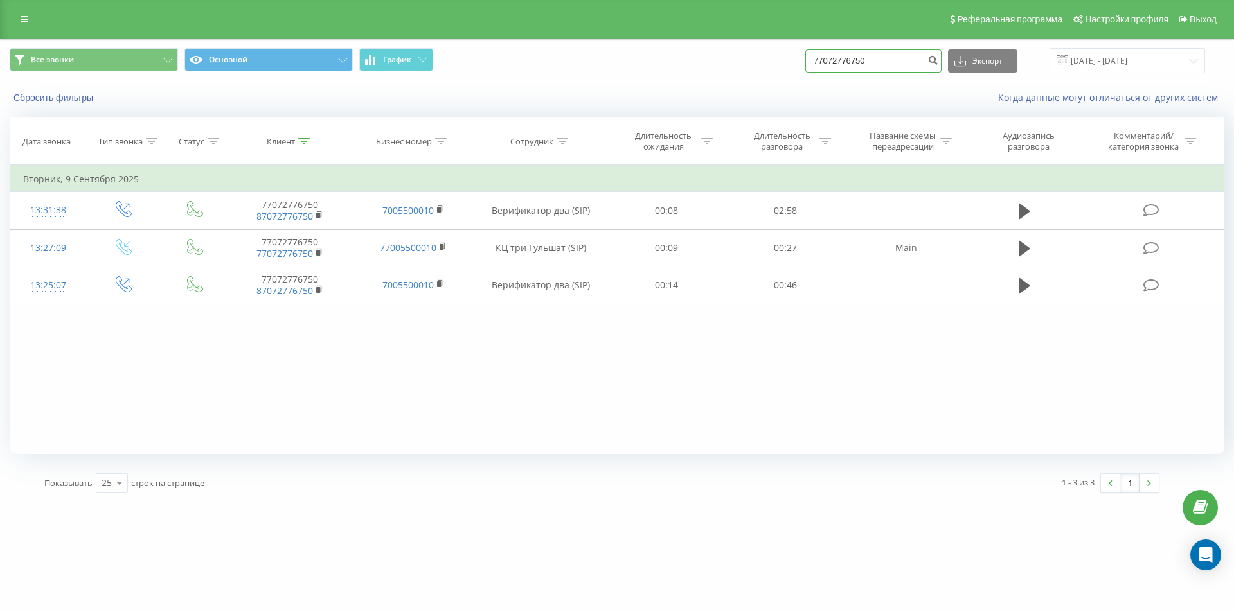
click at [843, 67] on input "77072776750" at bounding box center [873, 60] width 136 height 23
click at [835, 62] on input "77072776750" at bounding box center [873, 60] width 136 height 23
click at [846, 59] on input "77072776750" at bounding box center [873, 60] width 136 height 23
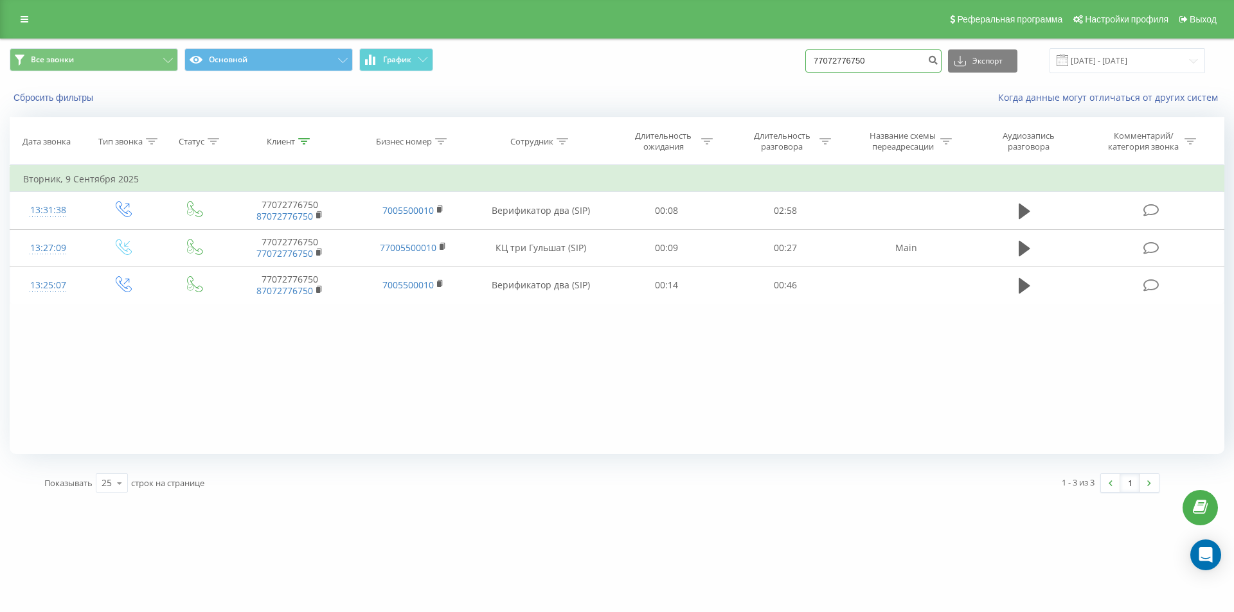
click at [846, 59] on input "77072776750" at bounding box center [873, 60] width 136 height 23
paste input "761577714"
type input "77761577714"
click at [938, 56] on icon "submit" at bounding box center [932, 59] width 11 height 8
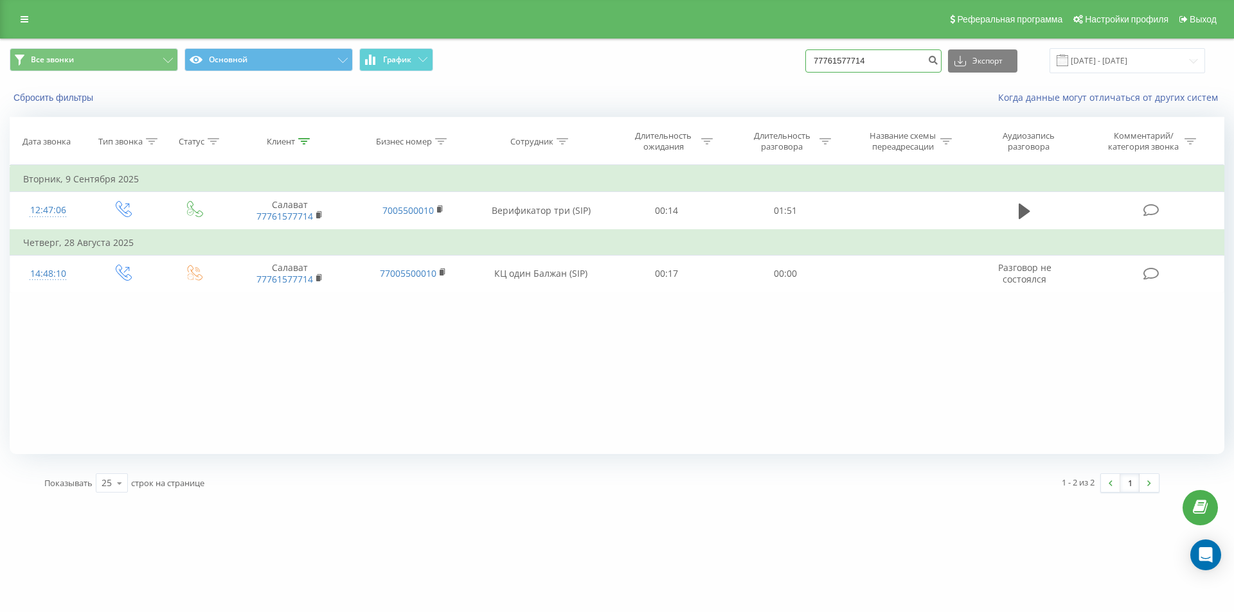
click at [861, 64] on input "77761577714" at bounding box center [873, 60] width 136 height 23
click at [860, 64] on input "77761577714" at bounding box center [873, 60] width 136 height 23
click at [851, 66] on input "77761577714" at bounding box center [873, 60] width 136 height 23
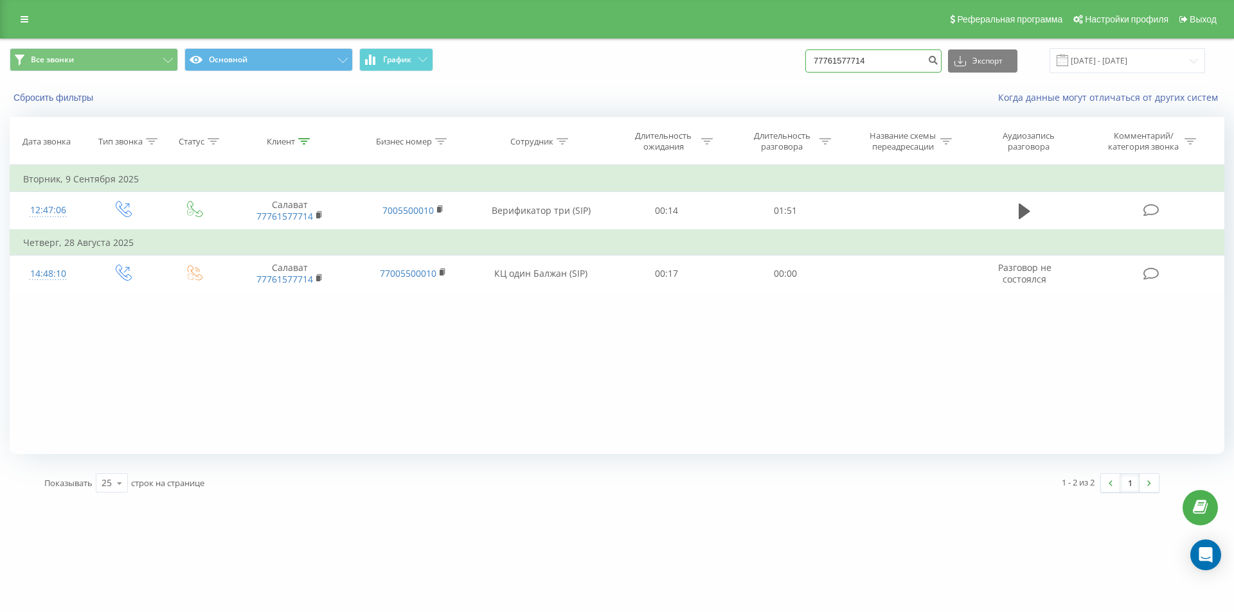
paste input "477320838"
type input "77477320838"
click at [938, 62] on icon "submit" at bounding box center [932, 59] width 11 height 8
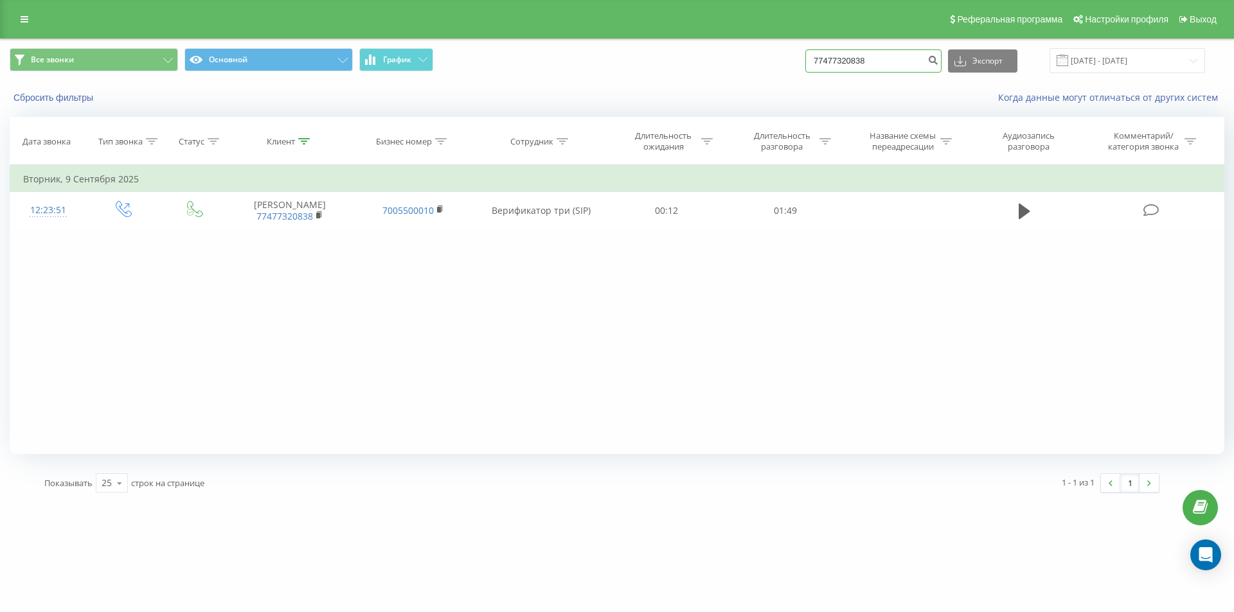
click at [848, 66] on input "77477320838" at bounding box center [873, 60] width 136 height 23
paste input "[PHONE_NUMBER]"
type input "77087279037"
click at [938, 61] on icon "submit" at bounding box center [932, 59] width 11 height 8
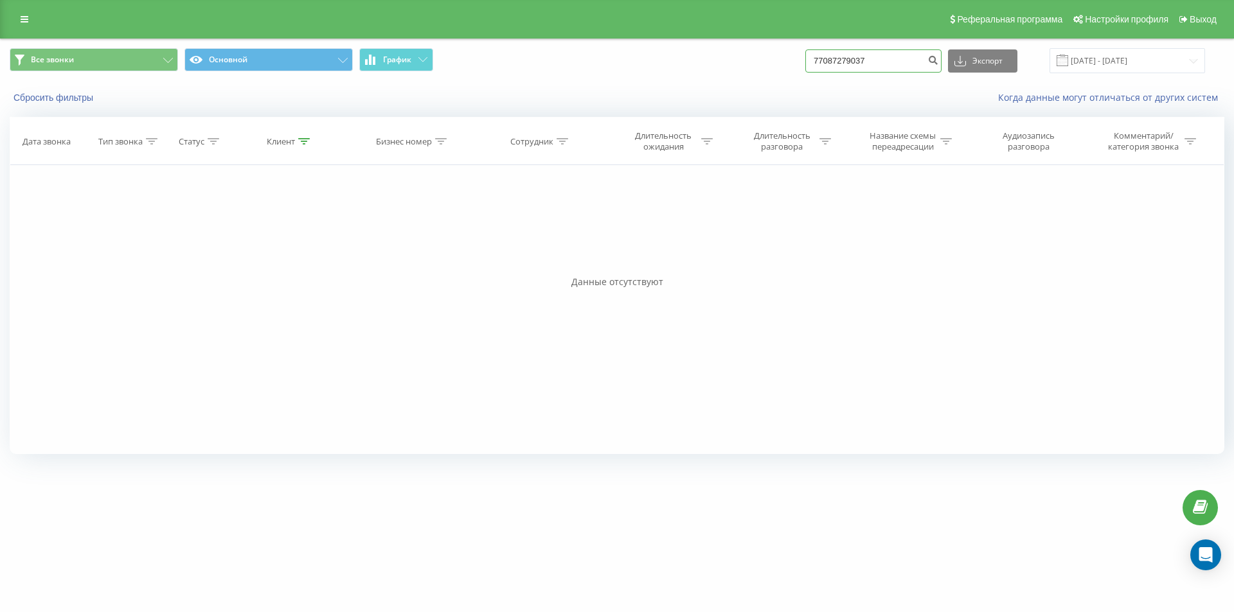
click at [839, 66] on input "77087279037" at bounding box center [873, 60] width 136 height 23
paste input "+7 (747) 848 36 46"
type input "77478483646"
click at [938, 62] on icon "submit" at bounding box center [932, 59] width 11 height 8
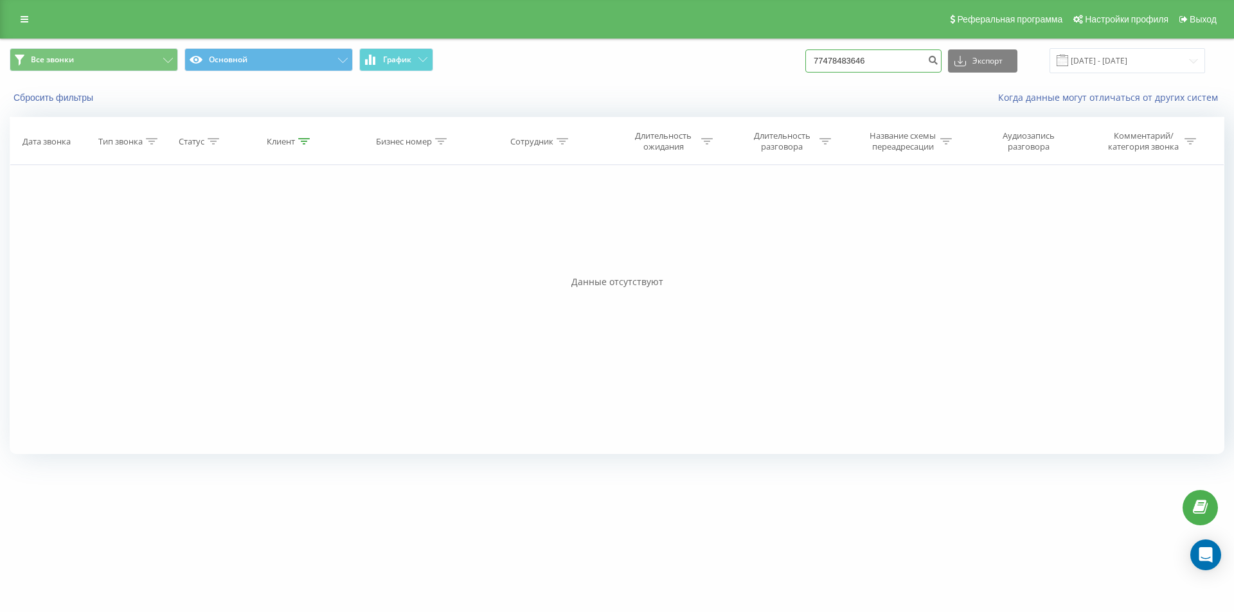
click at [828, 65] on input "77478483646" at bounding box center [873, 60] width 136 height 23
paste input "073185004"
type input "77073185004"
click at [938, 58] on icon "submit" at bounding box center [932, 59] width 11 height 8
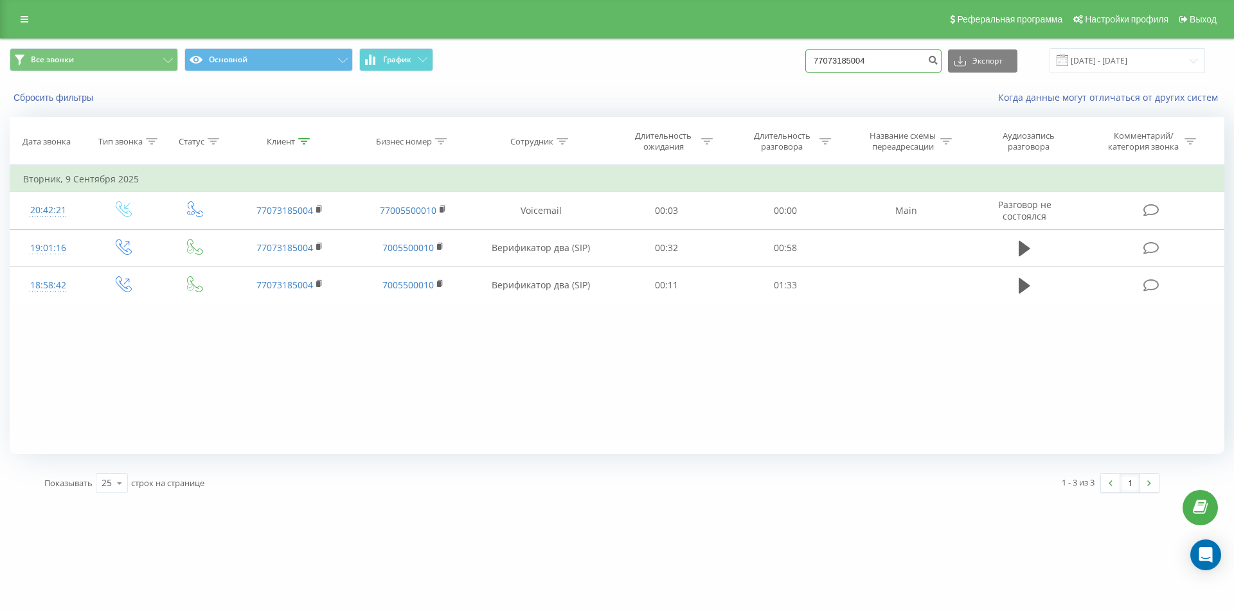
click at [843, 64] on input "77073185004" at bounding box center [873, 60] width 136 height 23
paste input "+7 (747) 390 17 63"
type input "77473901763"
click at [938, 59] on icon "submit" at bounding box center [932, 59] width 11 height 8
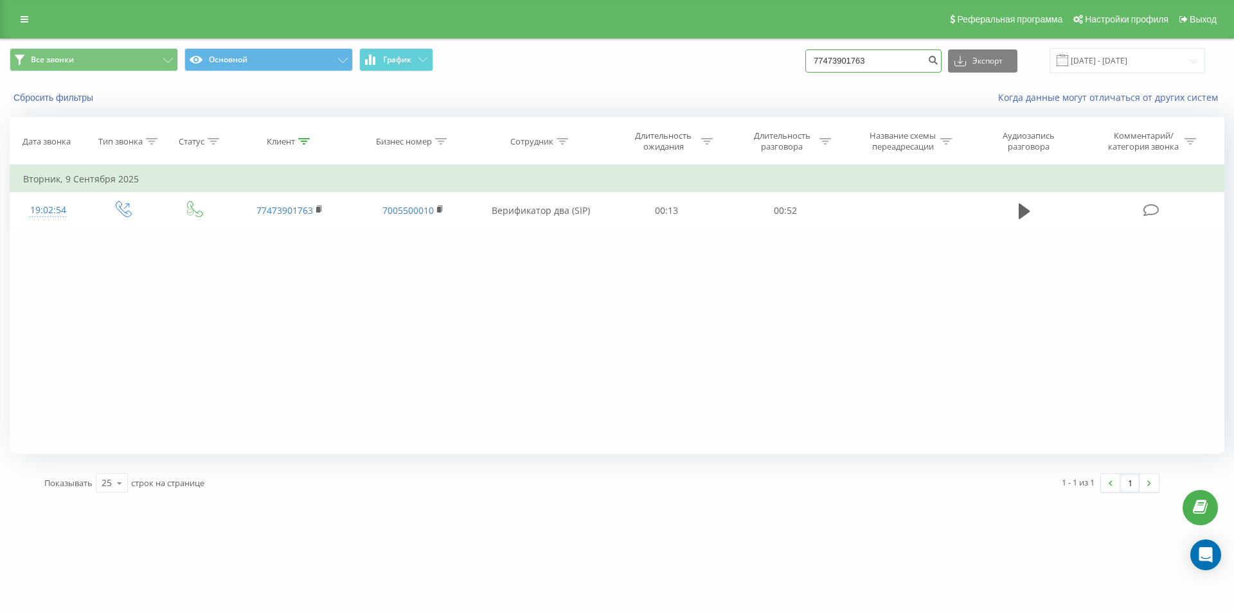
click at [854, 62] on input "77473901763" at bounding box center [873, 60] width 136 height 23
paste input "+7 (747) 064 11 7"
type input "77470641173"
click at [938, 60] on icon "submit" at bounding box center [932, 59] width 11 height 8
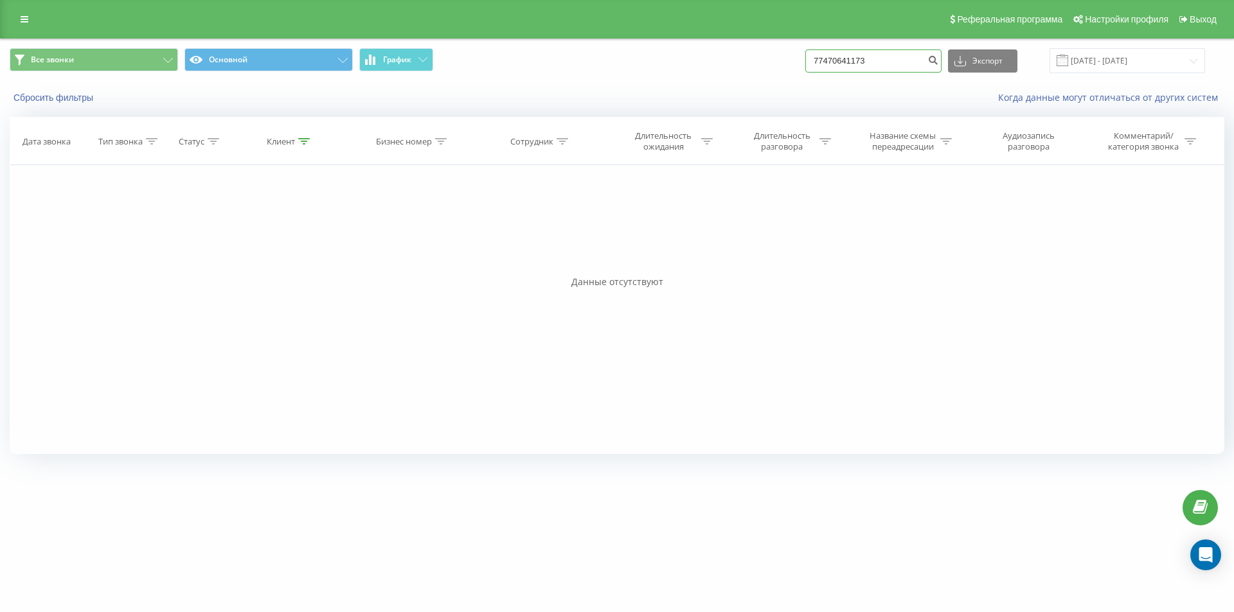
click at [848, 61] on input "77470641173" at bounding box center [873, 60] width 136 height 23
paste input "086518554"
type input "77086518554"
click at [942, 66] on button "submit" at bounding box center [932, 60] width 17 height 23
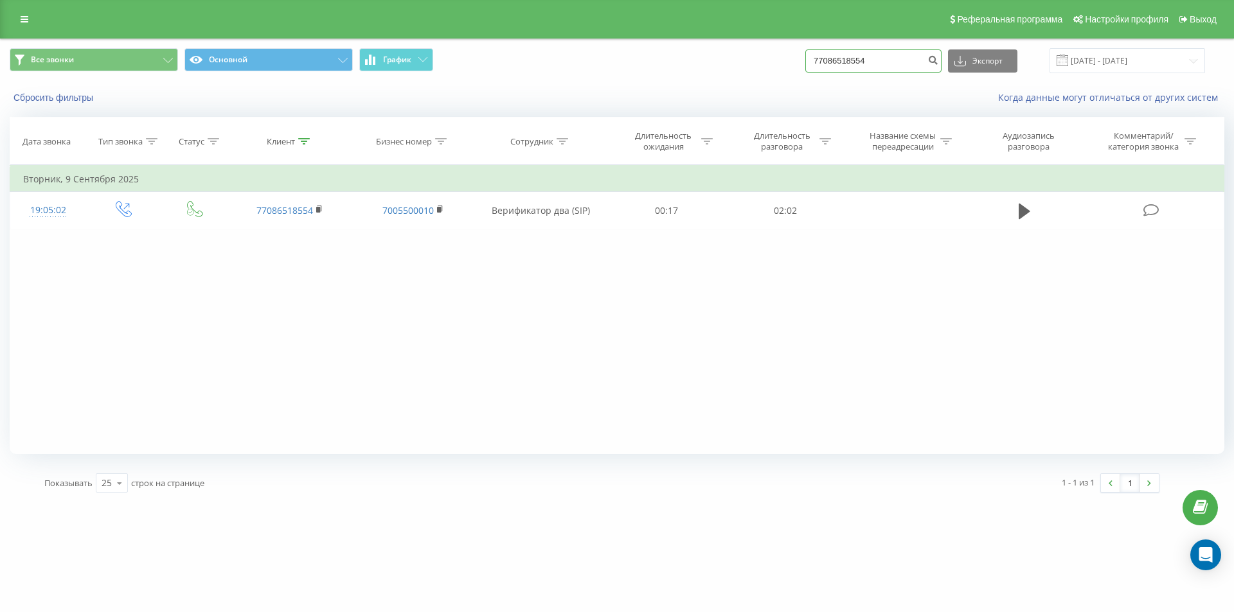
click at [839, 64] on input "77086518554" at bounding box center [873, 60] width 136 height 23
paste input "472421969"
type input "77472421969"
click at [938, 58] on icon "submit" at bounding box center [932, 59] width 11 height 8
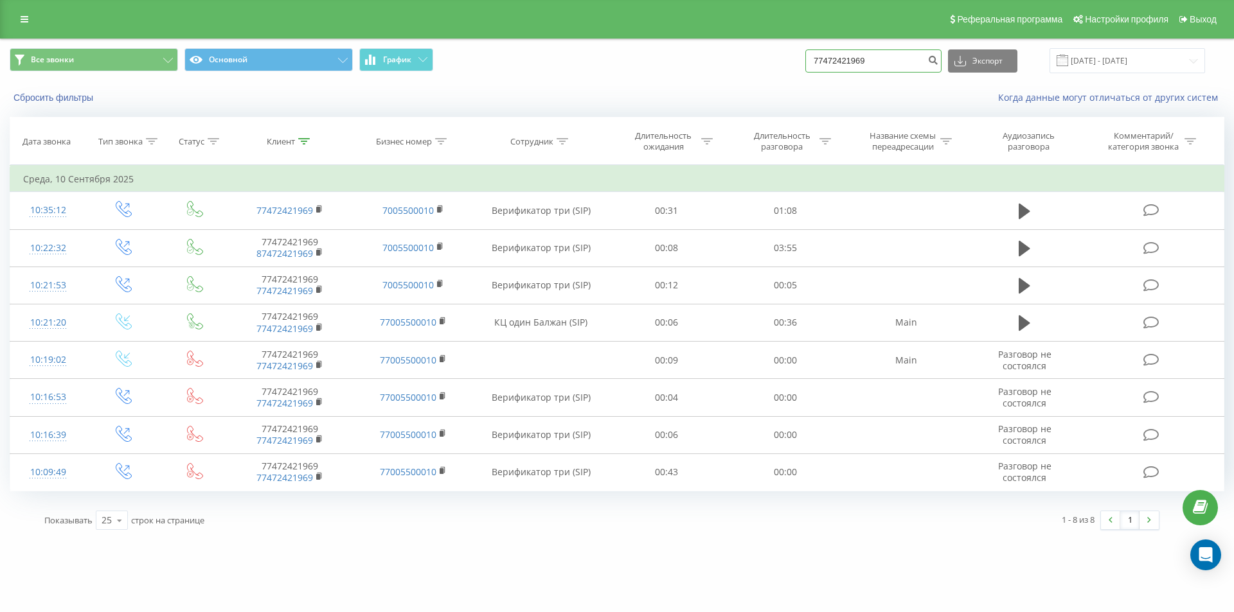
click at [847, 58] on input "77472421969" at bounding box center [873, 60] width 136 height 23
paste input "[PHONE_NUMBER]"
type input "77087028894"
click at [938, 60] on icon "submit" at bounding box center [932, 59] width 11 height 8
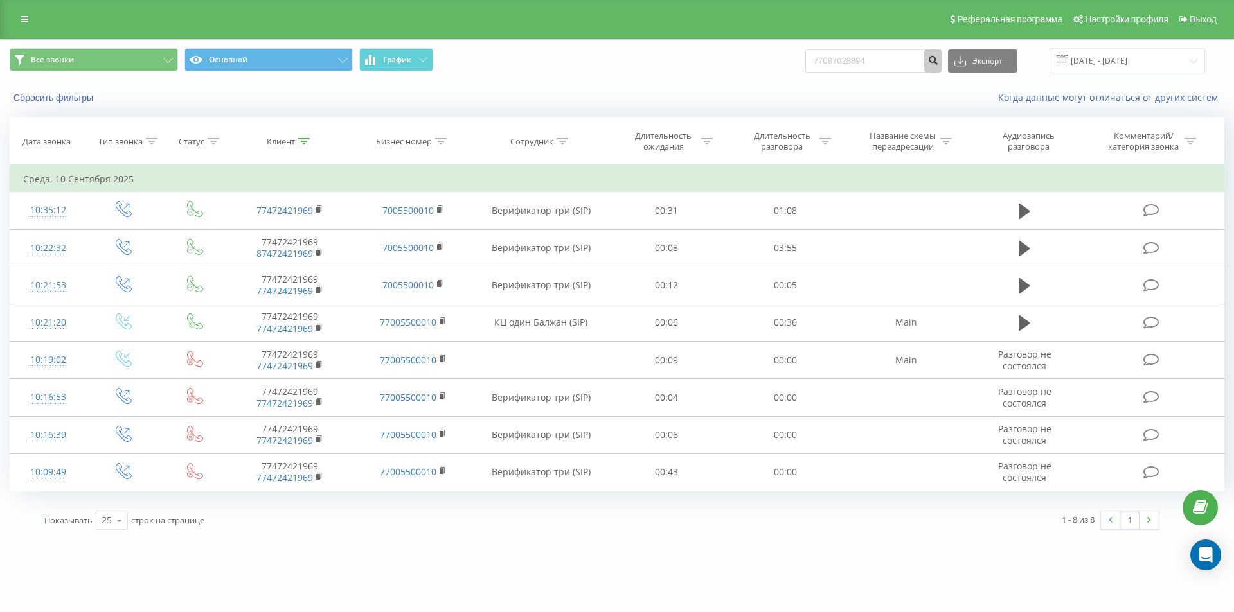
drag, startPoint x: 946, startPoint y: 60, endPoint x: 876, endPoint y: 40, distance: 73.0
click at [938, 60] on icon "submit" at bounding box center [932, 59] width 11 height 8
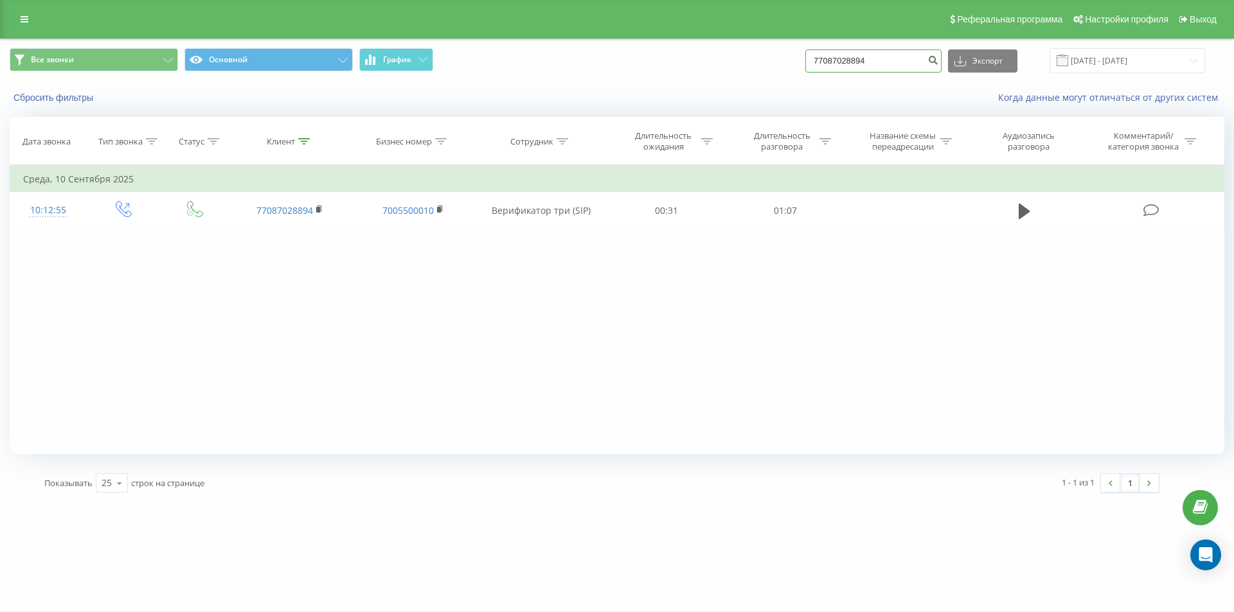
click at [839, 60] on input "77087028894" at bounding box center [873, 60] width 136 height 23
paste input "[PHONE_NUMBER]"
type input "77078194092"
click at [938, 61] on icon "submit" at bounding box center [932, 59] width 11 height 8
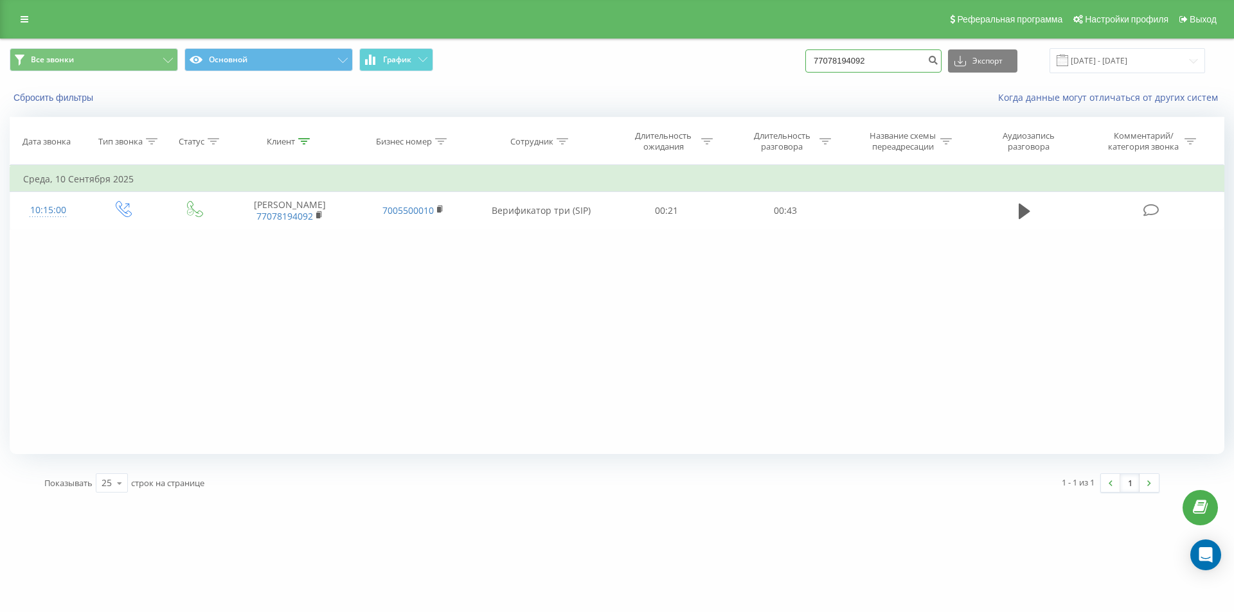
click at [854, 62] on input "77078194092" at bounding box center [873, 60] width 136 height 23
paste input "+7 (707) 235 12 01"
type input "77072351201"
click at [938, 60] on icon "submit" at bounding box center [932, 59] width 11 height 8
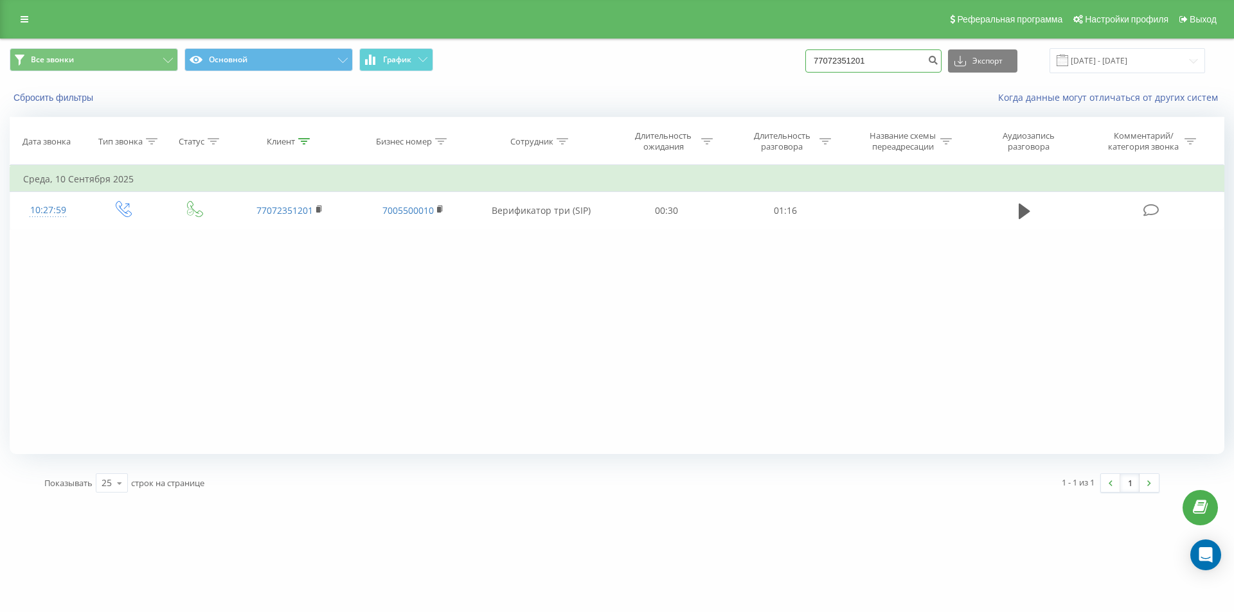
click at [846, 60] on input "77072351201" at bounding box center [873, 60] width 136 height 23
paste input "761281179"
type input "77761281179"
click at [938, 61] on icon "submit" at bounding box center [932, 59] width 11 height 8
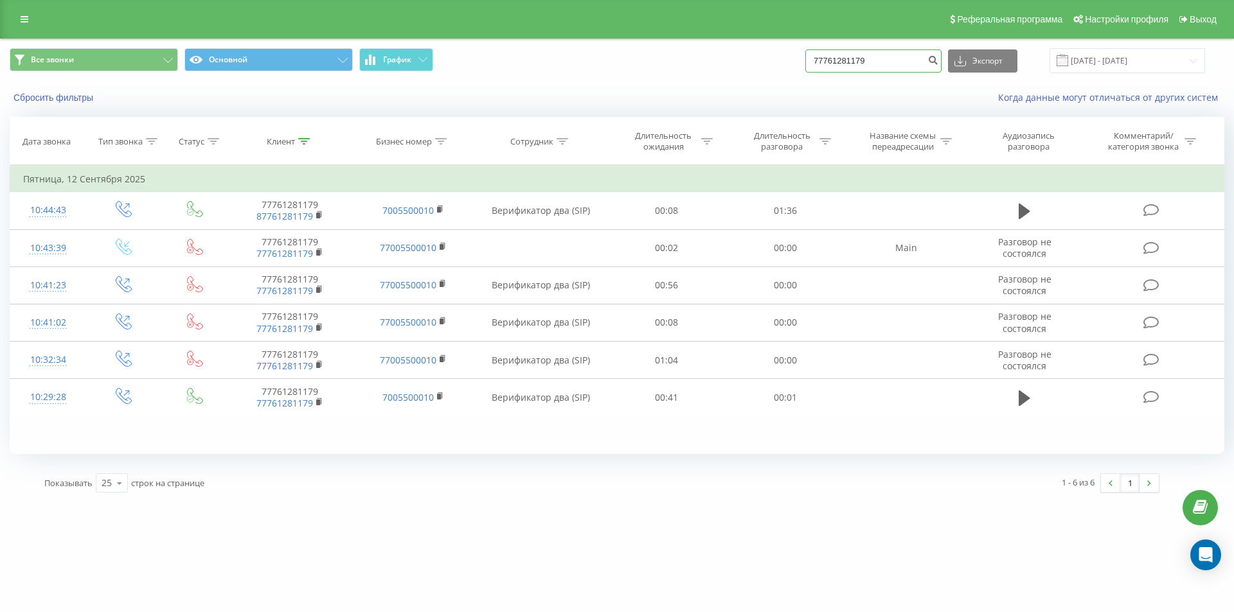
click at [866, 58] on input "77761281179" at bounding box center [873, 60] width 136 height 23
paste input "017194800"
type input "77017194800"
click at [938, 60] on icon "submit" at bounding box center [932, 59] width 11 height 8
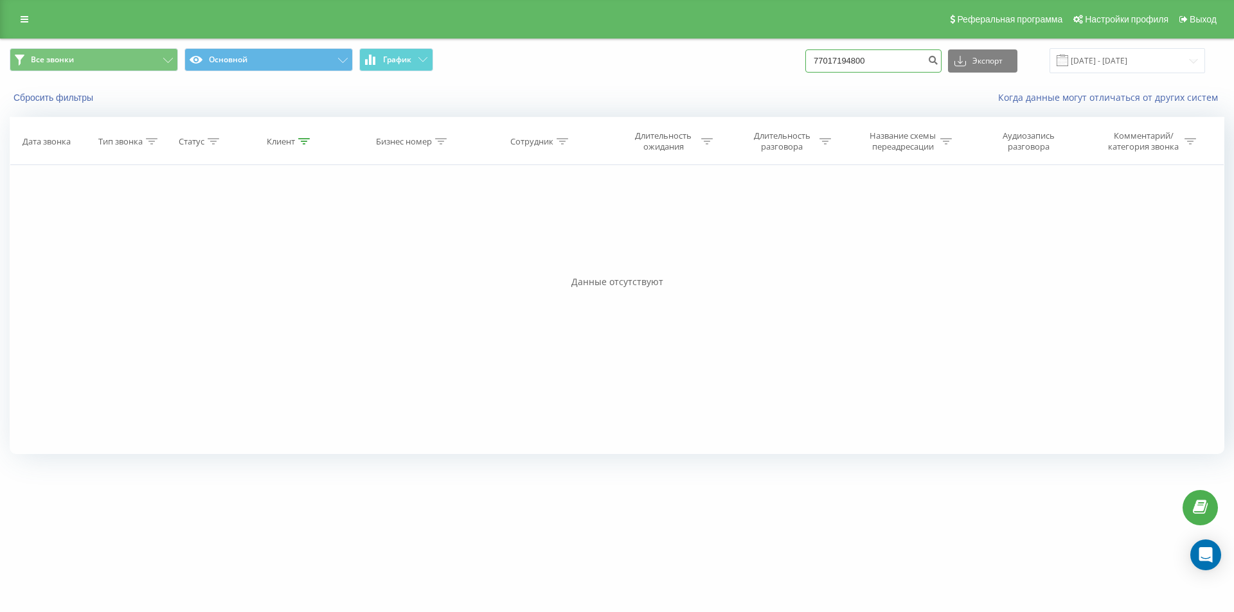
click at [832, 57] on input "77017194800" at bounding box center [873, 60] width 136 height 23
paste input "7836611"
type input "77078366110"
click at [938, 62] on icon "submit" at bounding box center [932, 59] width 11 height 8
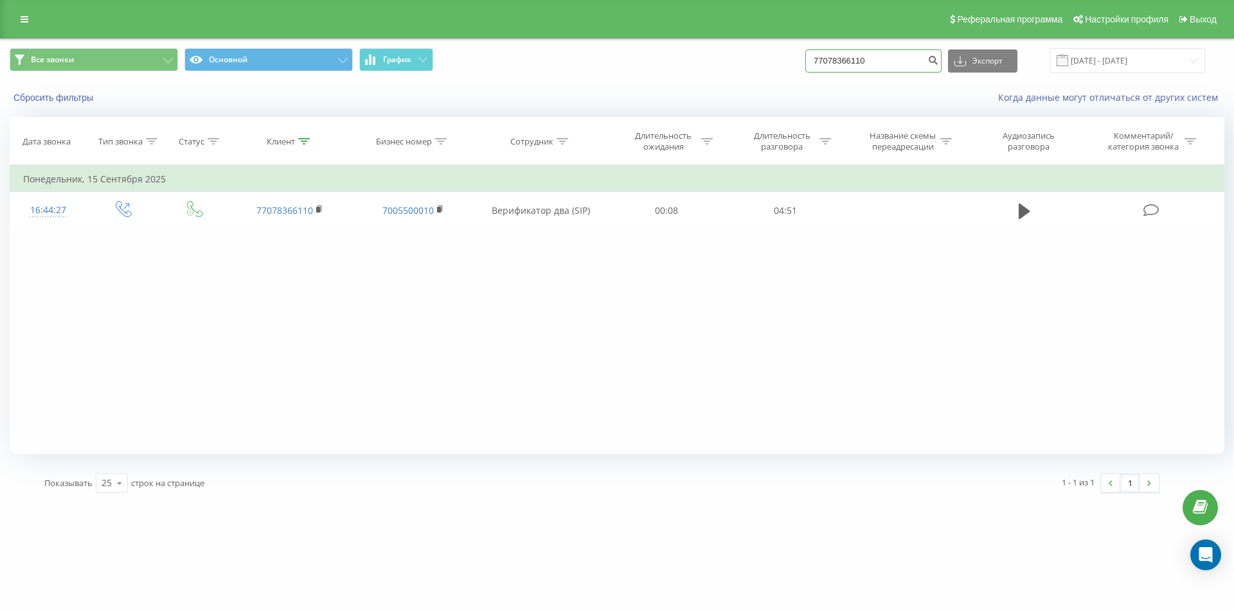
click at [836, 63] on input "77078366110" at bounding box center [873, 60] width 136 height 23
paste input "[PHONE_NUMBER]"
type input "77066407374"
click at [942, 54] on button "submit" at bounding box center [932, 60] width 17 height 23
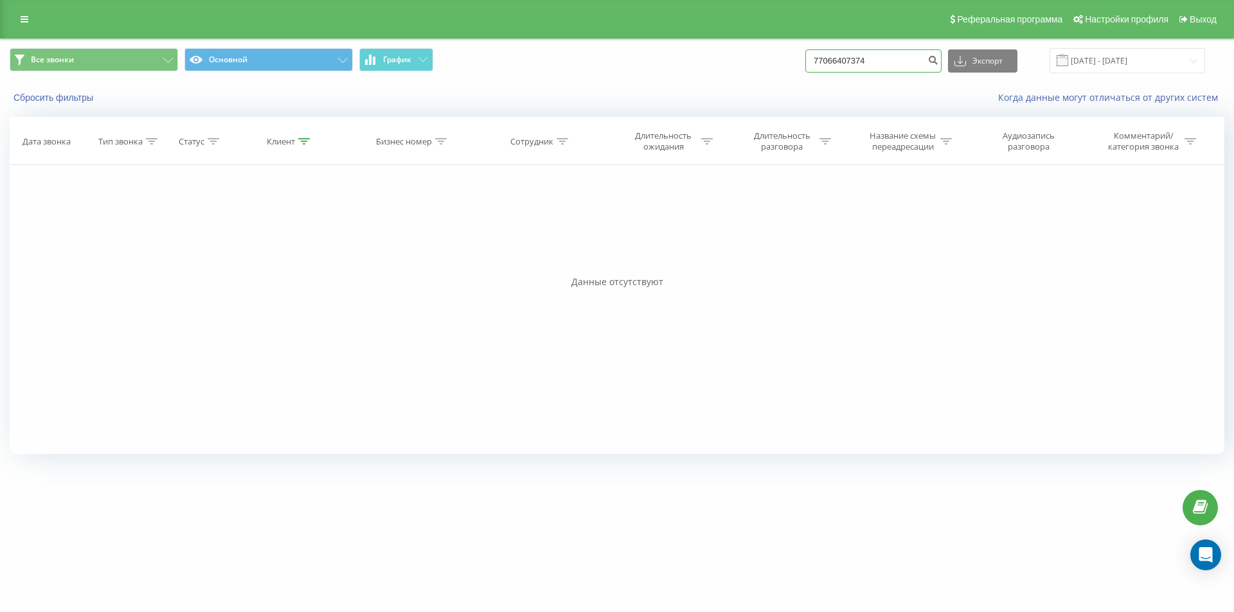
click at [848, 70] on input "77066407374" at bounding box center [873, 60] width 136 height 23
paste input "+7 (775) 310 86 98"
type input "77753108698"
click at [942, 67] on button "submit" at bounding box center [932, 60] width 17 height 23
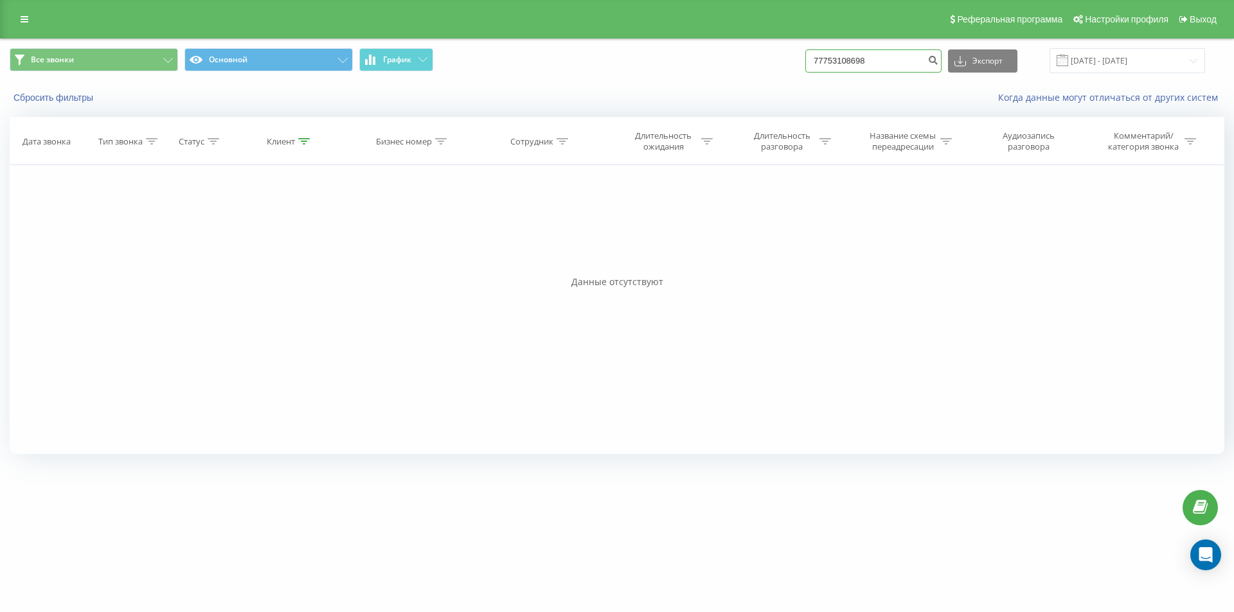
click at [843, 64] on input "77753108698" at bounding box center [873, 60] width 136 height 23
paste input "518"
drag, startPoint x: 855, startPoint y: 66, endPoint x: 792, endPoint y: 60, distance: 62.6
click at [792, 60] on div "Все звонки Основной График 518 Экспорт .csv .xls .xlsx 23.06.2025 - 23.09.2025" at bounding box center [617, 60] width 1215 height 25
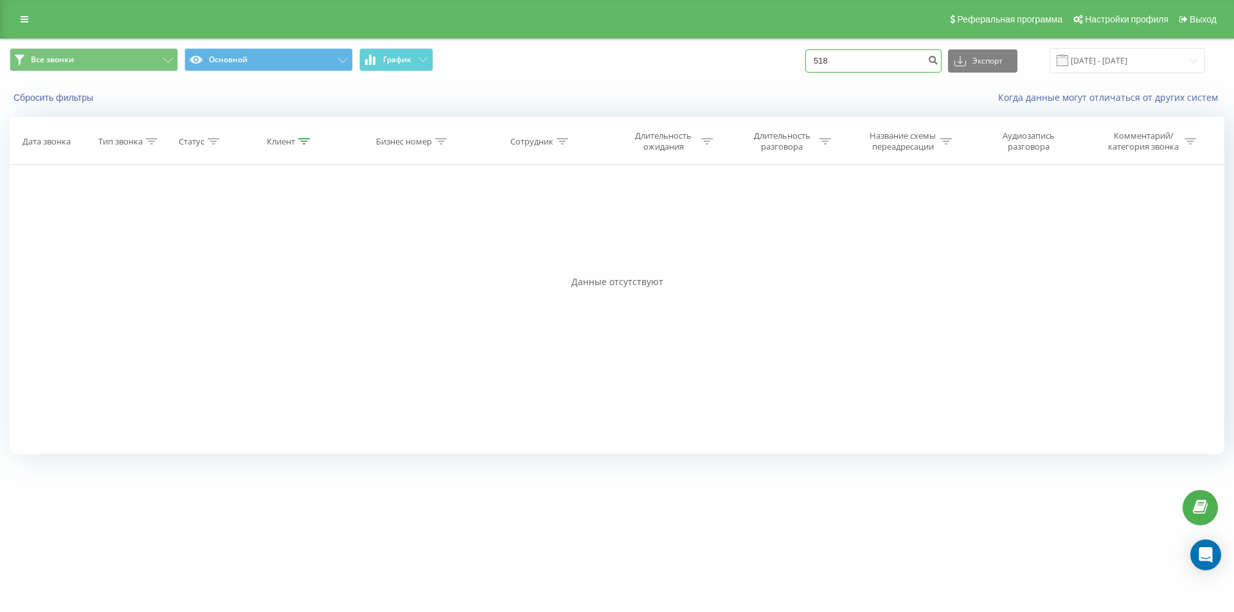
paste input "+7 (702) 518 38 89"
type input "77025183889"
click at [938, 62] on icon "submit" at bounding box center [932, 59] width 11 height 8
click at [871, 65] on input "77025183889" at bounding box center [873, 60] width 136 height 23
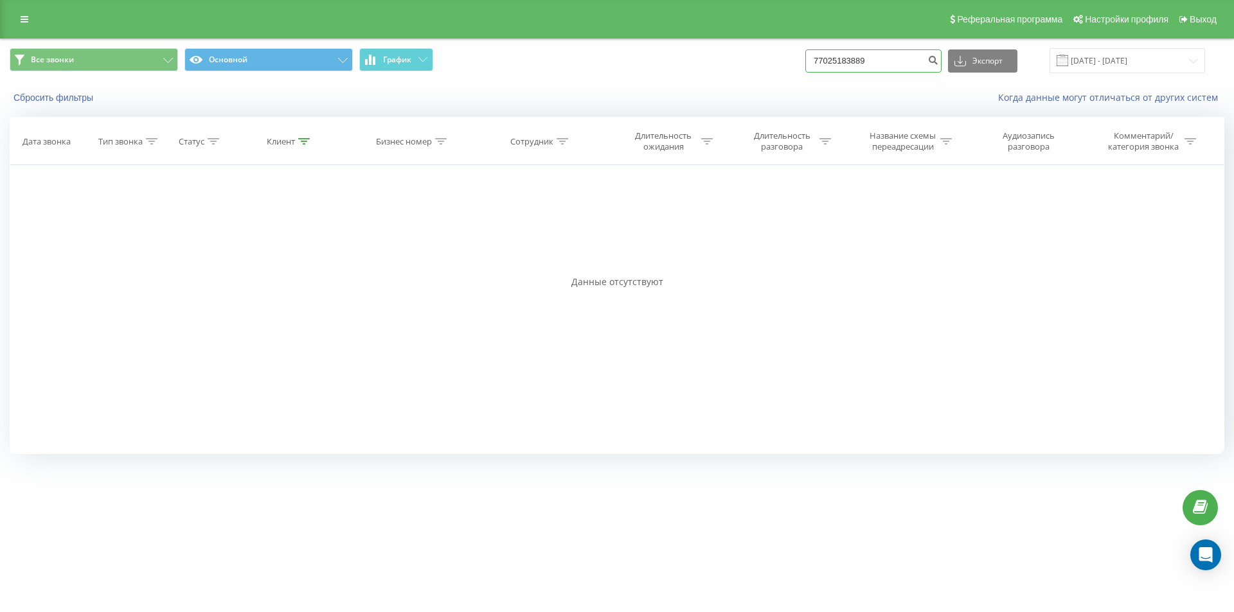
paste input "+7 (707) 544 90 00"
type input "77075449000"
click at [958, 64] on div "77075449000 Экспорт .csv .xls .xlsx 23.06.2025 - 23.09.2025" at bounding box center [1005, 60] width 400 height 25
click at [938, 60] on icon "submit" at bounding box center [932, 59] width 11 height 8
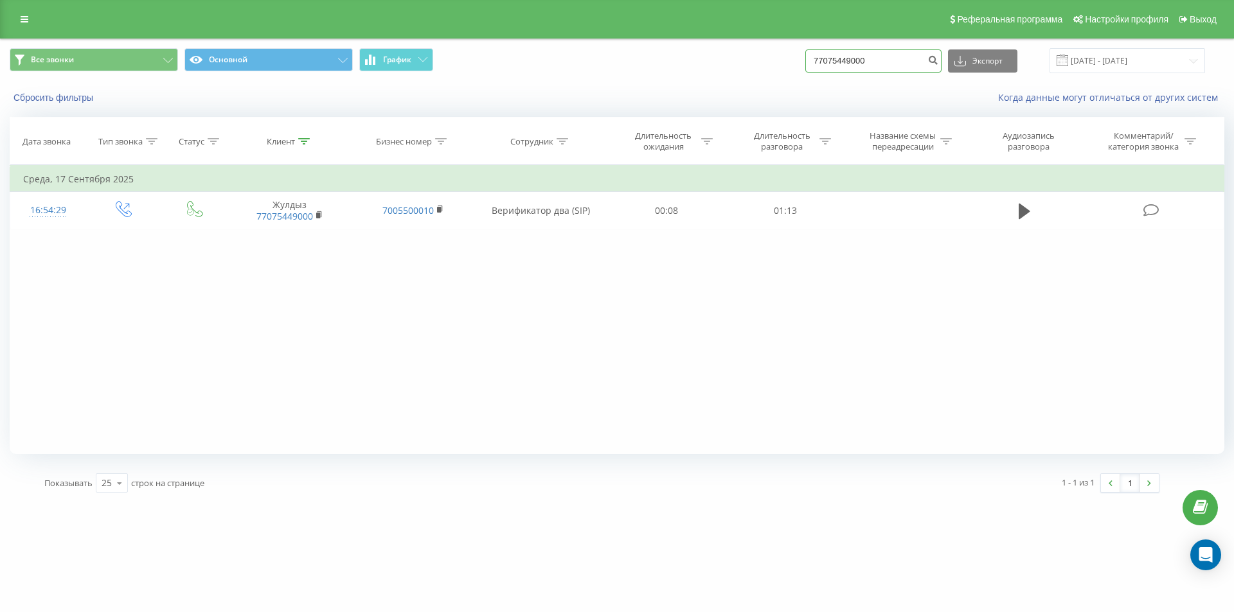
click at [852, 65] on input "77075449000" at bounding box center [873, 60] width 136 height 23
paste input "77073780474"
type input "77073780474"
click at [938, 60] on icon "submit" at bounding box center [932, 59] width 11 height 8
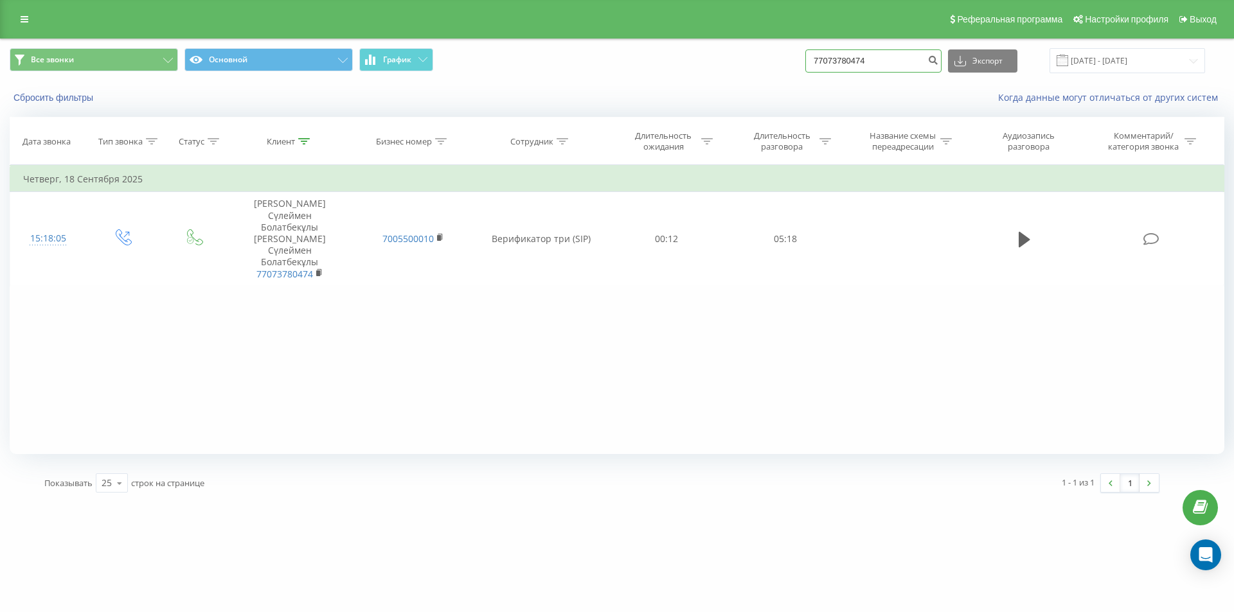
click at [838, 66] on input "77073780474" at bounding box center [873, 60] width 136 height 23
paste input "+7 (705) 592 70 08"
type input "77055927008"
click at [940, 64] on button "submit" at bounding box center [932, 60] width 17 height 23
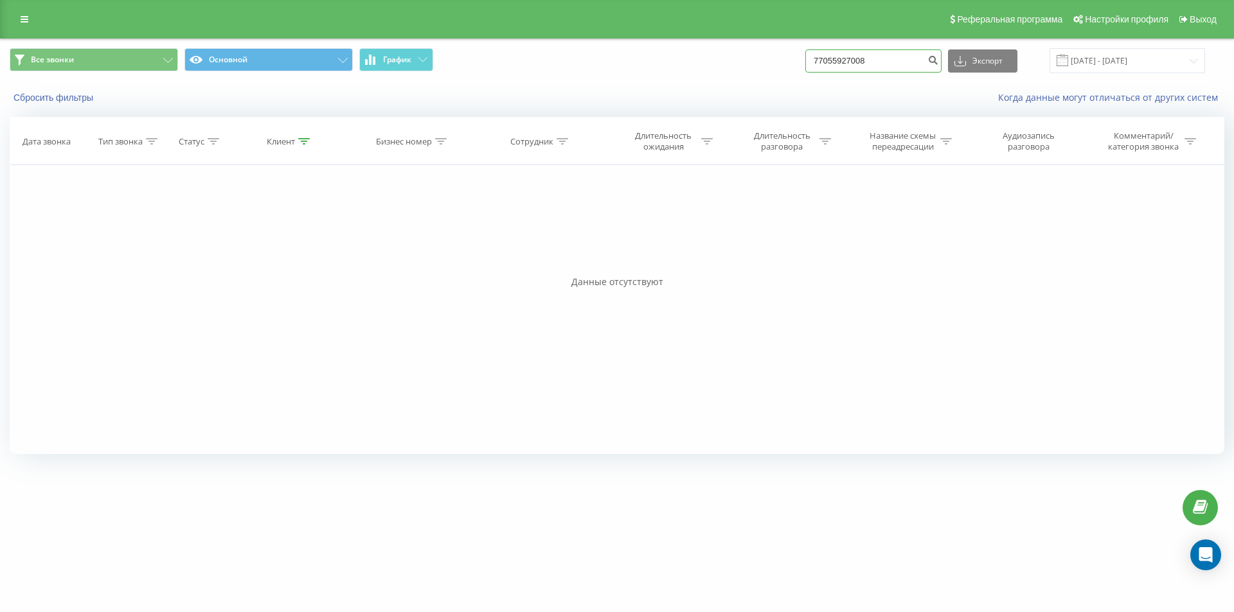
click at [838, 60] on input "77055927008" at bounding box center [873, 60] width 136 height 23
paste input "[PHONE_NUMBER]"
type input "77477099871"
click at [938, 61] on icon "submit" at bounding box center [932, 59] width 11 height 8
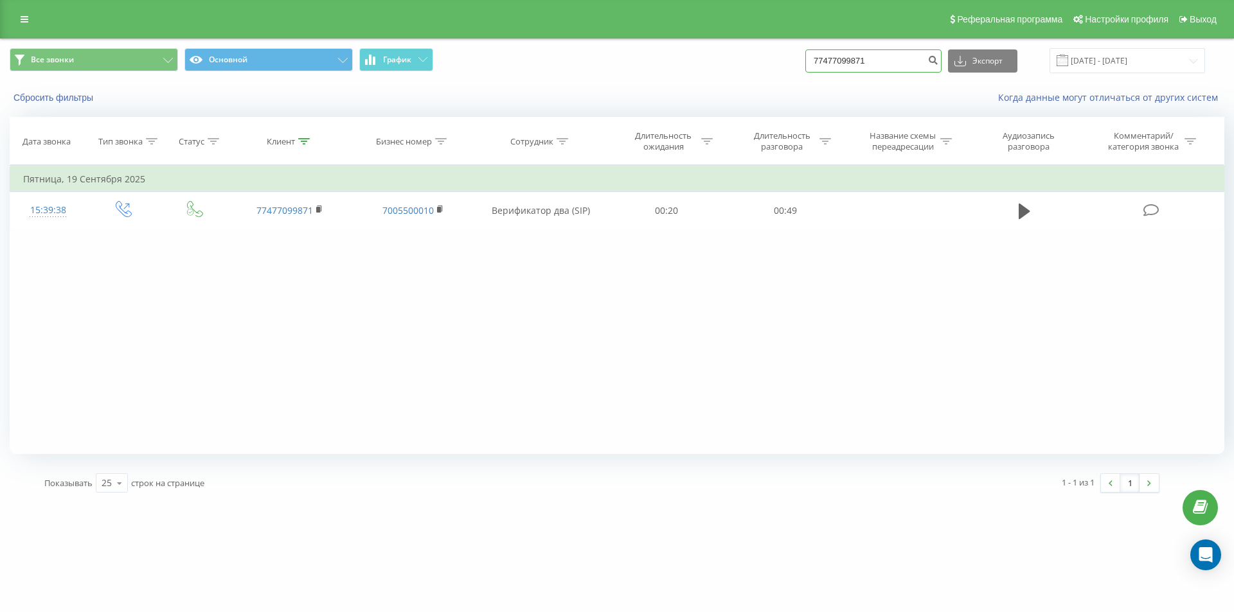
click at [846, 60] on input "77477099871" at bounding box center [873, 60] width 136 height 23
paste input "+7 (708) 224 95 98"
type input "77082249598"
click at [938, 59] on icon "submit" at bounding box center [932, 59] width 11 height 8
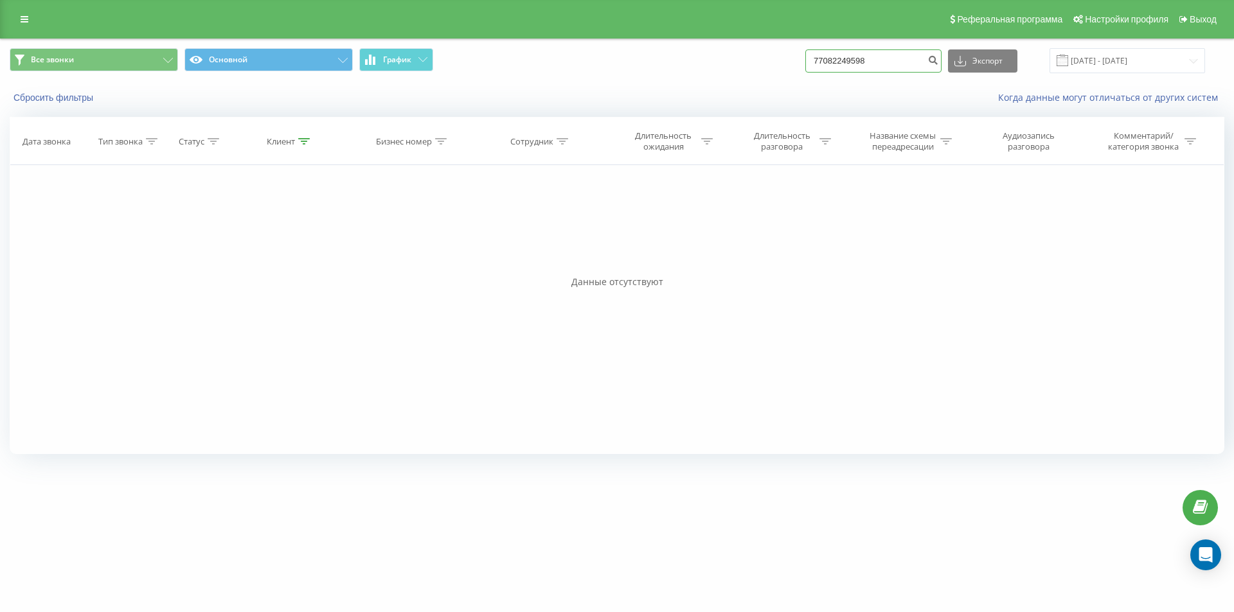
click at [841, 60] on input "77082249598" at bounding box center [873, 60] width 136 height 23
paste input "+7 (705) 343 56"
type input "77053435698"
click at [938, 62] on button "submit" at bounding box center [932, 60] width 17 height 23
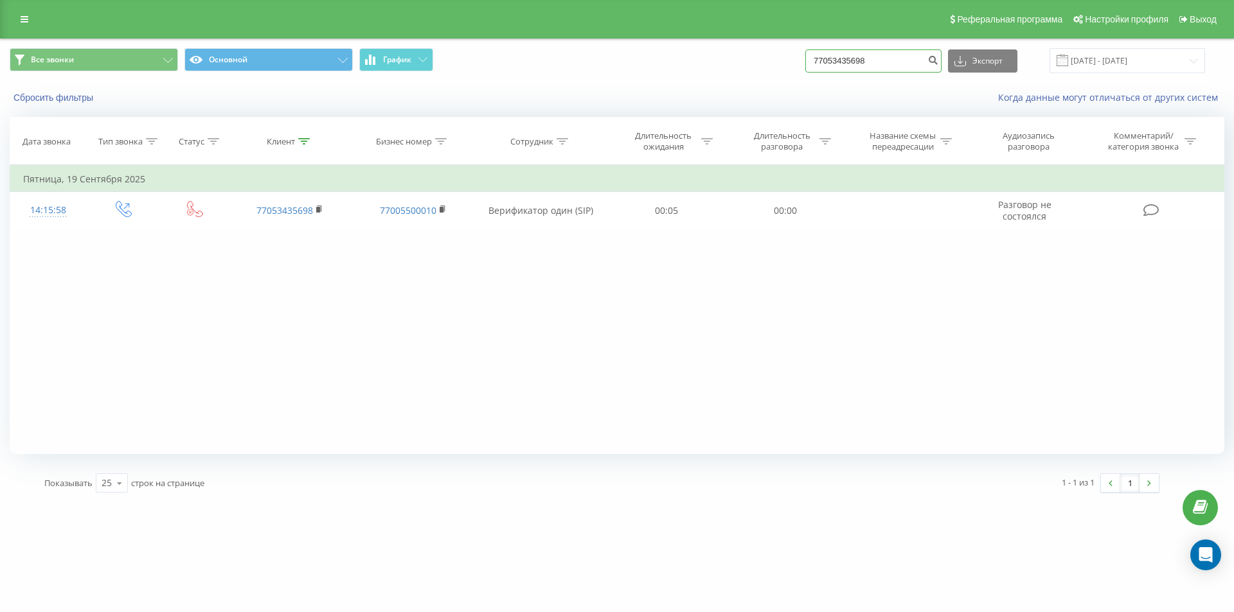
click at [836, 66] on input "77053435698" at bounding box center [873, 60] width 136 height 23
paste input "+7 (707) 129 33 33"
type input "77071293333"
click at [938, 62] on icon "submit" at bounding box center [932, 59] width 11 height 8
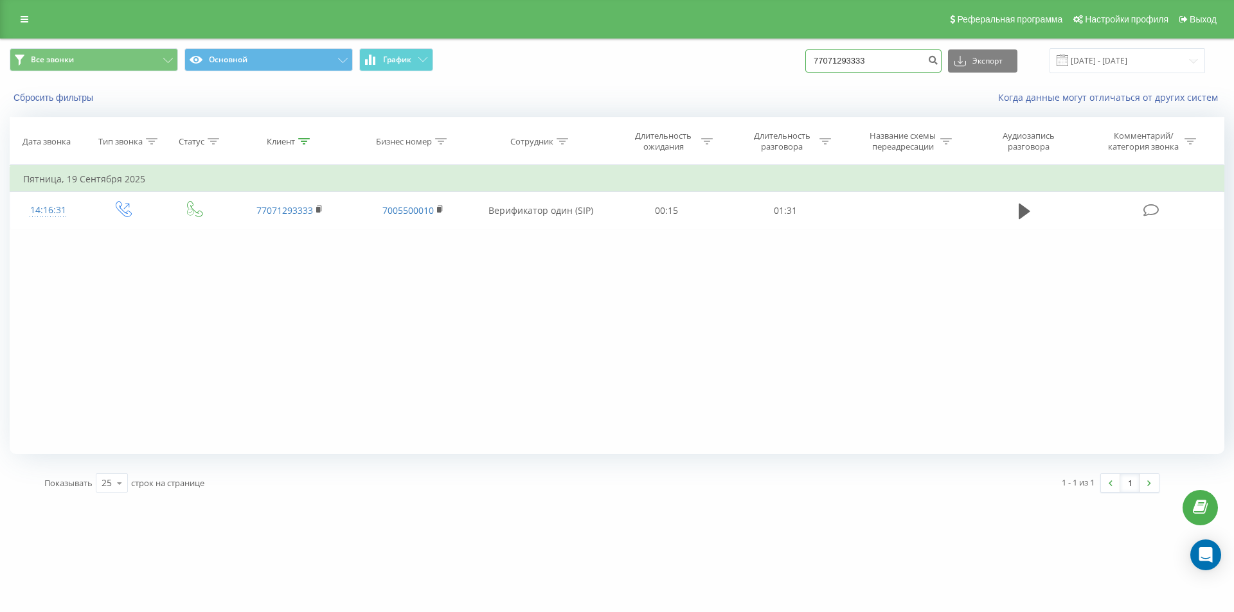
click at [863, 57] on input "77071293333" at bounding box center [873, 60] width 136 height 23
paste input "473057041"
type input "77473057041"
click at [938, 62] on icon "submit" at bounding box center [932, 59] width 11 height 8
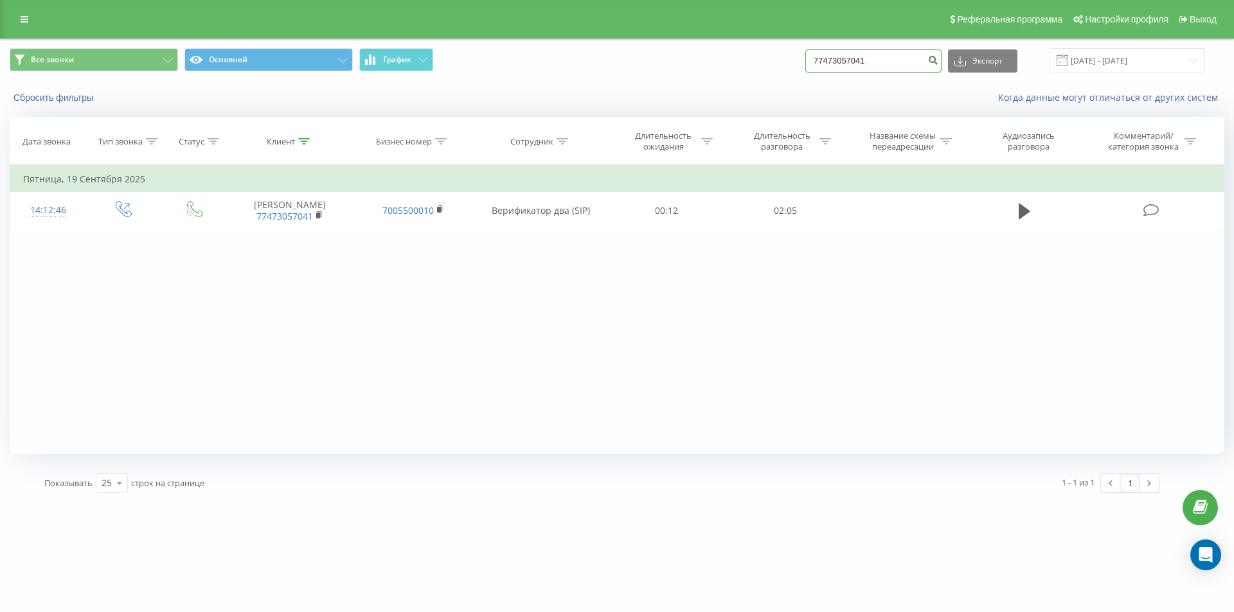
click at [834, 58] on input "77473057041" at bounding box center [873, 60] width 136 height 23
paste input "073249869"
type input "77073249869"
click at [942, 63] on button "submit" at bounding box center [932, 60] width 17 height 23
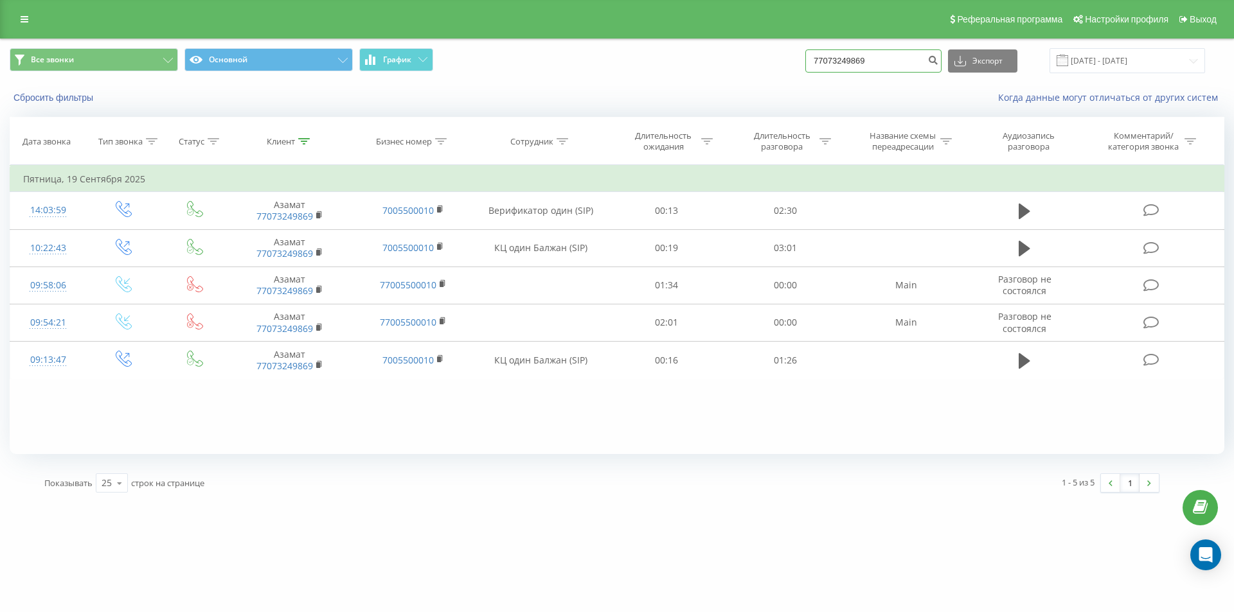
click at [863, 62] on input "77073249869" at bounding box center [873, 60] width 136 height 23
paste input "477150557"
type input "77477150557"
click at [938, 61] on icon "submit" at bounding box center [932, 59] width 11 height 8
